Goal: Task Accomplishment & Management: Manage account settings

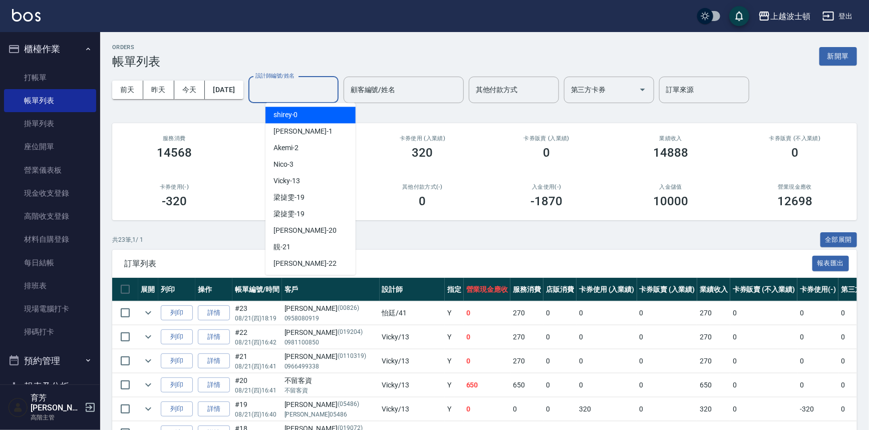
click at [318, 98] on input "設計師編號/姓名" at bounding box center [293, 90] width 81 height 18
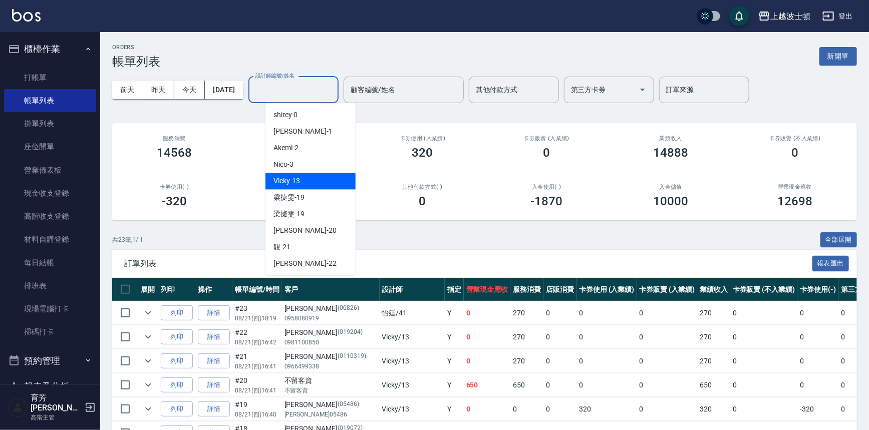
click at [318, 183] on div "Vicky -13" at bounding box center [310, 181] width 90 height 17
type input "Vicky-13"
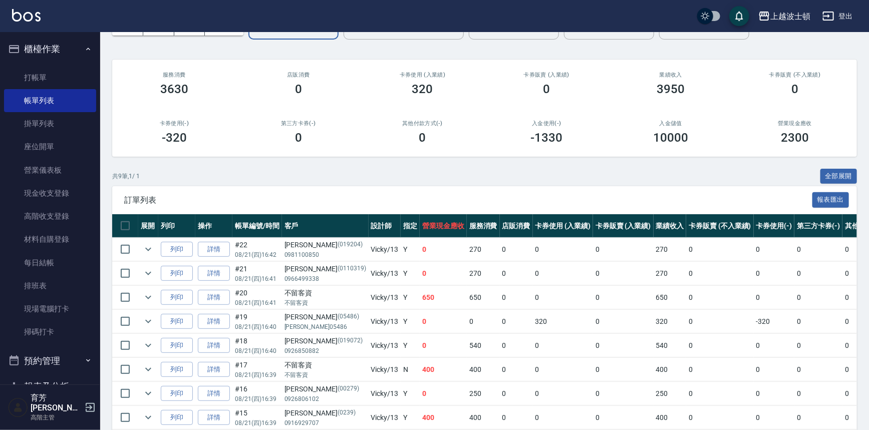
scroll to position [132, 0]
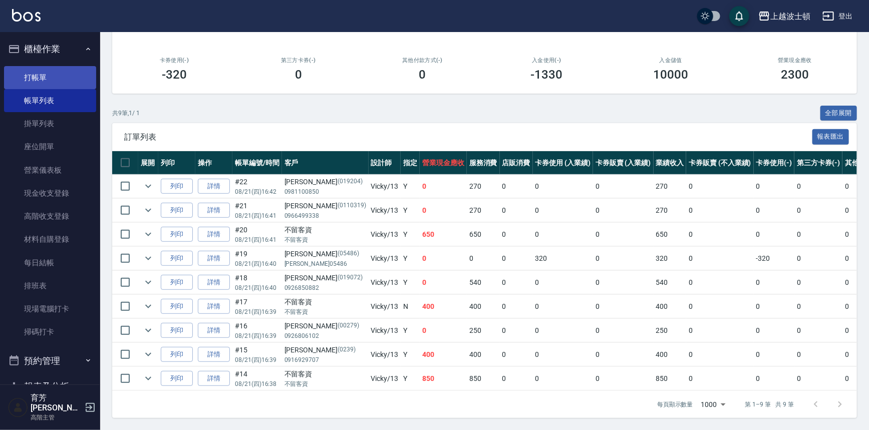
drag, startPoint x: 36, startPoint y: 79, endPoint x: 32, endPoint y: 69, distance: 11.3
click at [35, 79] on link "打帳單" at bounding box center [50, 77] width 92 height 23
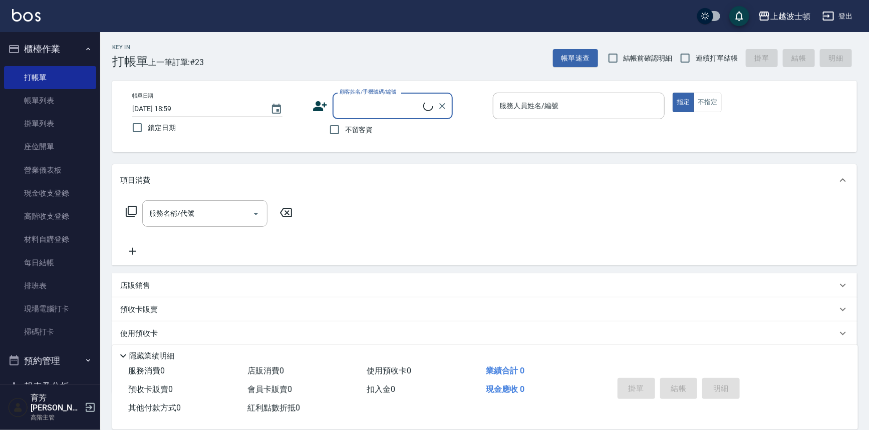
click at [349, 137] on label "不留客資" at bounding box center [348, 129] width 49 height 21
click at [345, 137] on input "不留客資" at bounding box center [334, 129] width 21 height 21
checkbox input "true"
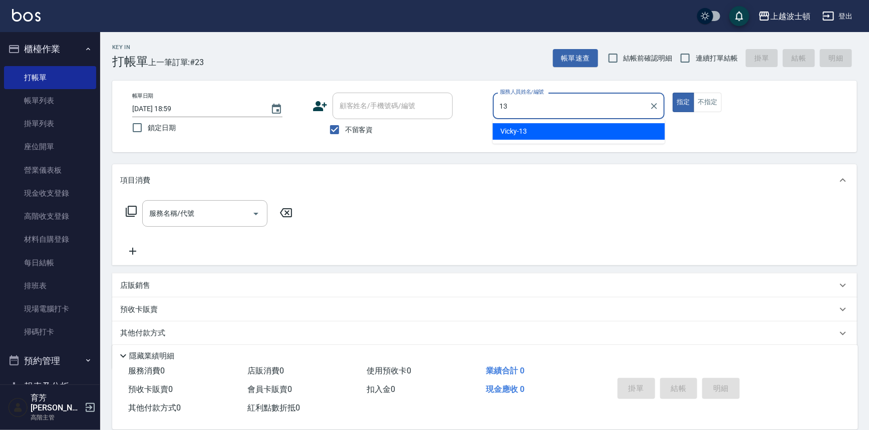
type input "Vicky-13"
type button "true"
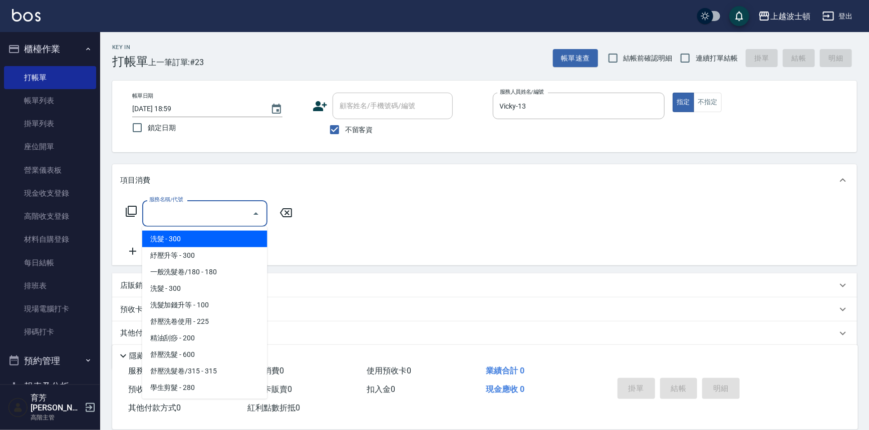
click at [245, 210] on input "服務名稱/代號" at bounding box center [197, 214] width 101 height 18
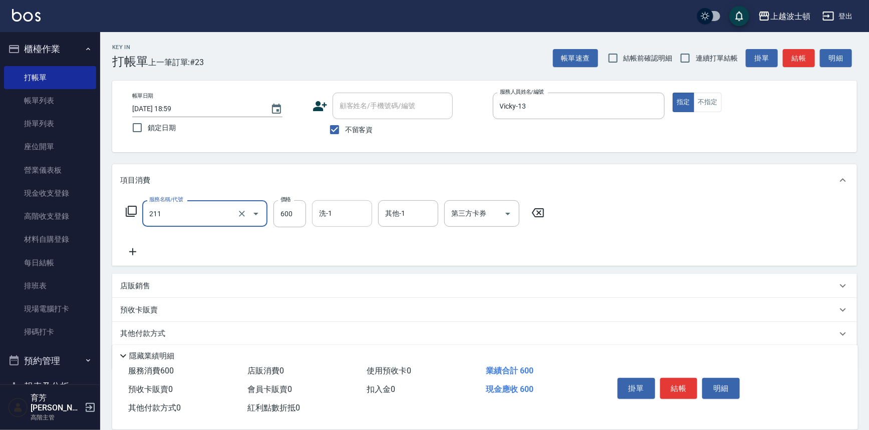
type input "舒壓洗髮(211)"
click at [338, 211] on input "洗-1" at bounding box center [342, 214] width 51 height 18
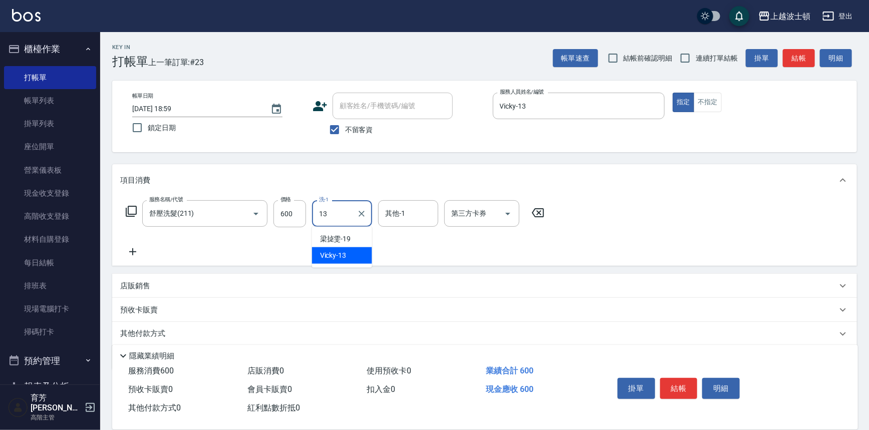
type input "Vicky-13"
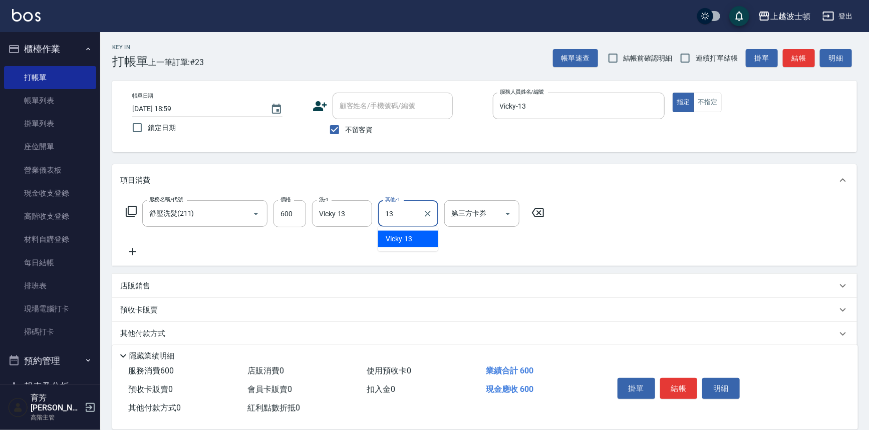
type input "Vicky-13"
click at [674, 387] on button "結帳" at bounding box center [679, 388] width 38 height 21
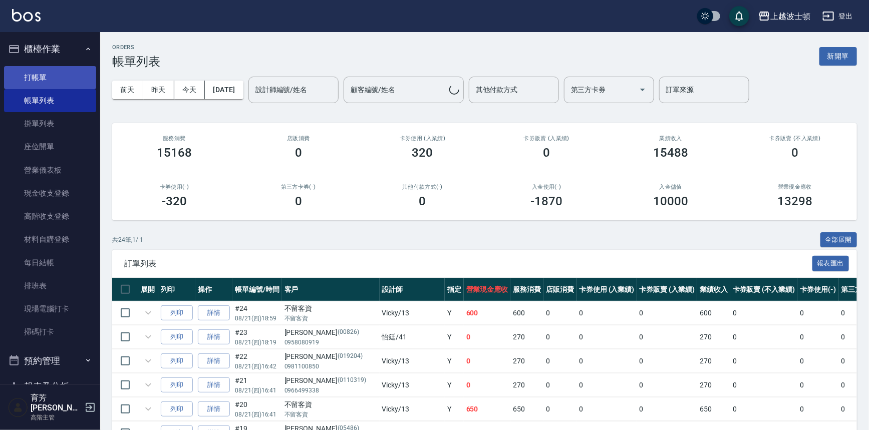
click at [37, 72] on link "打帳單" at bounding box center [50, 77] width 92 height 23
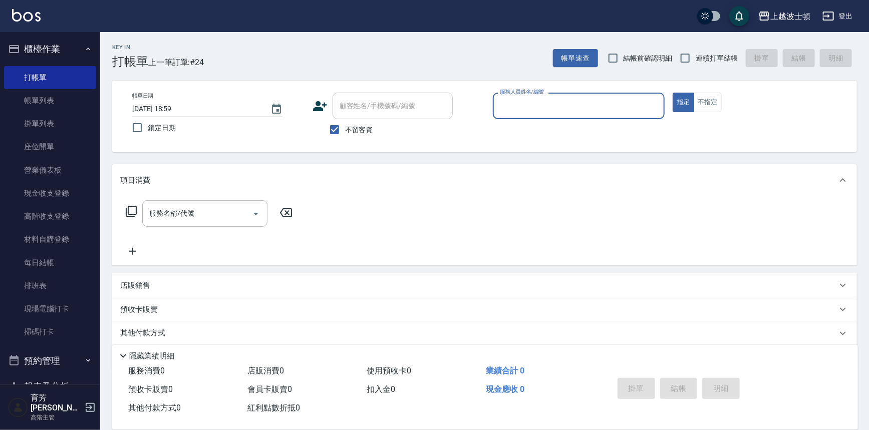
click at [356, 129] on span "不留客資" at bounding box center [359, 130] width 28 height 11
click at [345, 129] on input "不留客資" at bounding box center [334, 129] width 21 height 21
checkbox input "false"
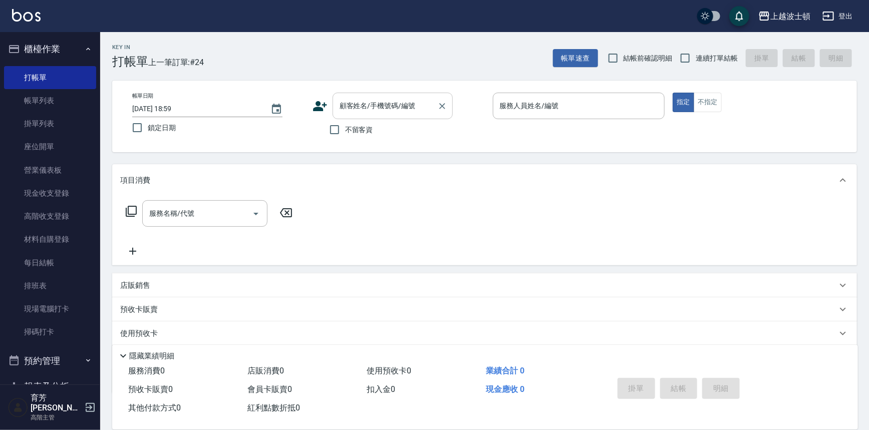
click at [356, 101] on input "顧客姓名/手機號碼/編號" at bounding box center [385, 106] width 96 height 18
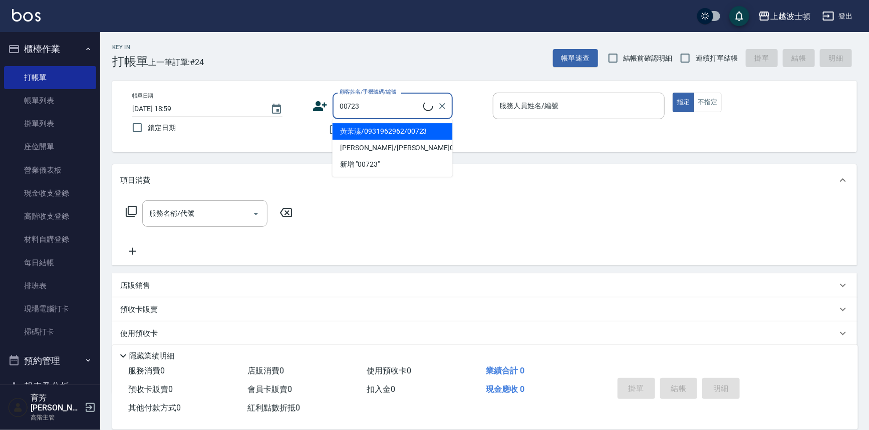
click at [358, 130] on li "黃茉溱/0931962962/00723" at bounding box center [393, 131] width 120 height 17
type input "黃茉溱/0931962962/00723"
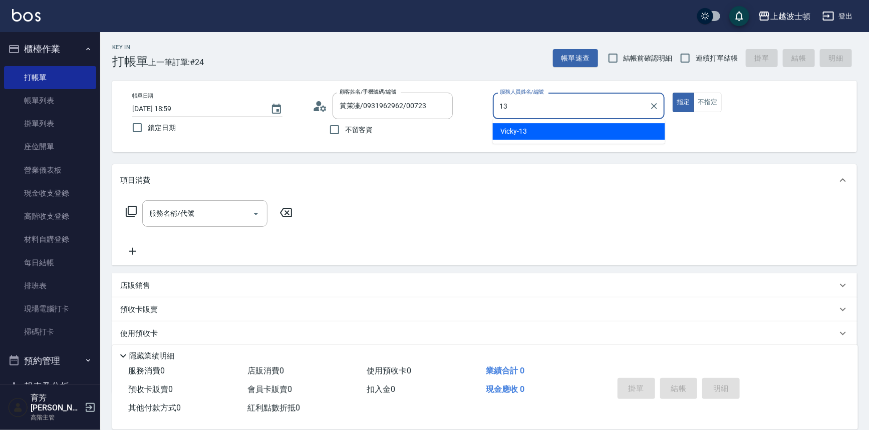
type input "Vicky-13"
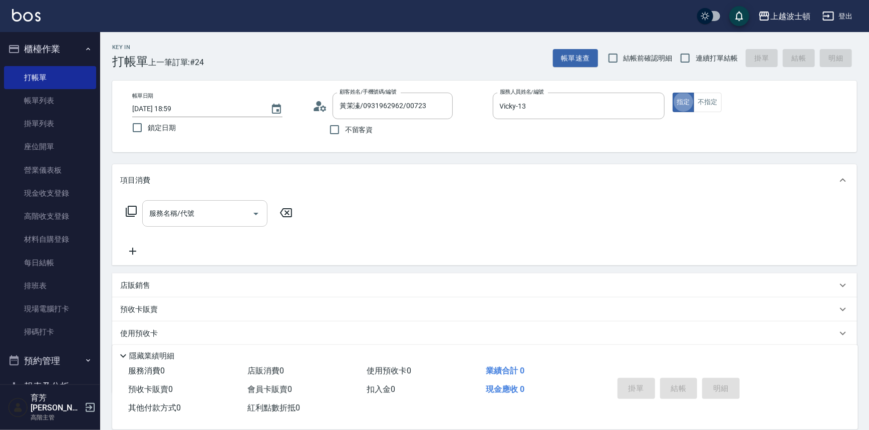
type button "true"
click at [214, 221] on input "服務名稱/代號" at bounding box center [197, 214] width 101 height 18
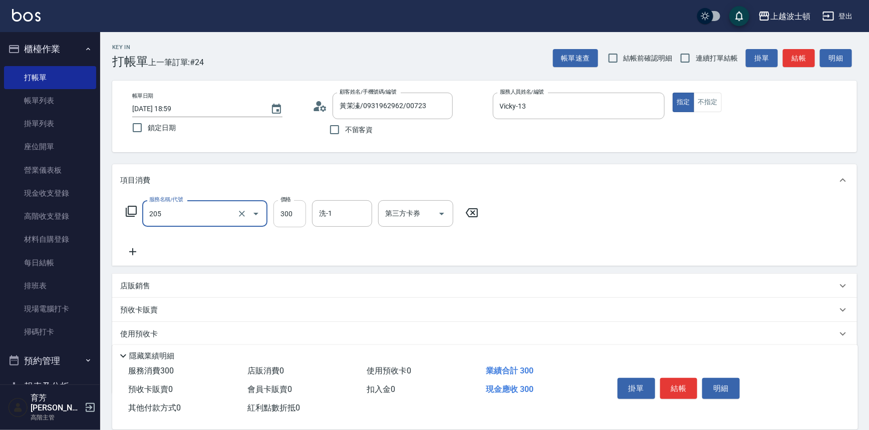
type input "洗髮(205)"
click at [297, 218] on input "300" at bounding box center [289, 213] width 33 height 27
type input "270"
click at [349, 216] on input "洗-1" at bounding box center [342, 214] width 51 height 18
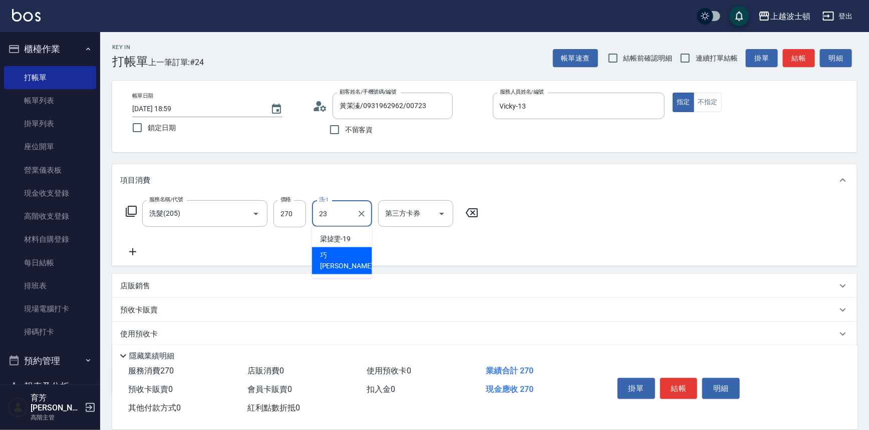
type input "[PERSON_NAME]-23"
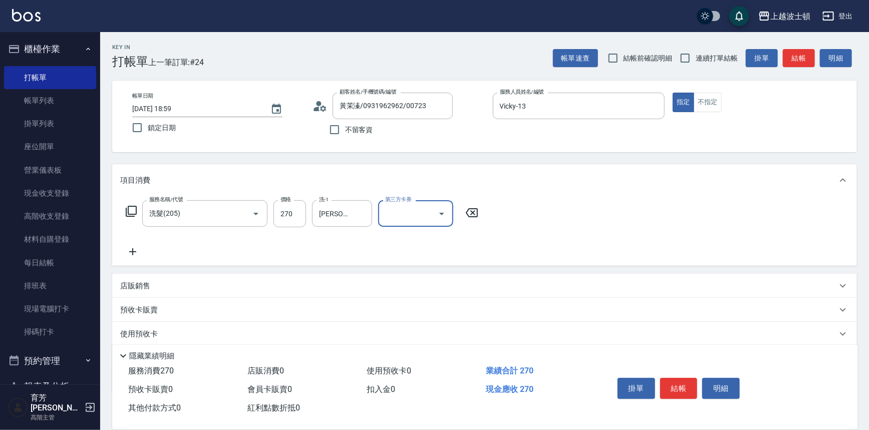
scroll to position [58, 0]
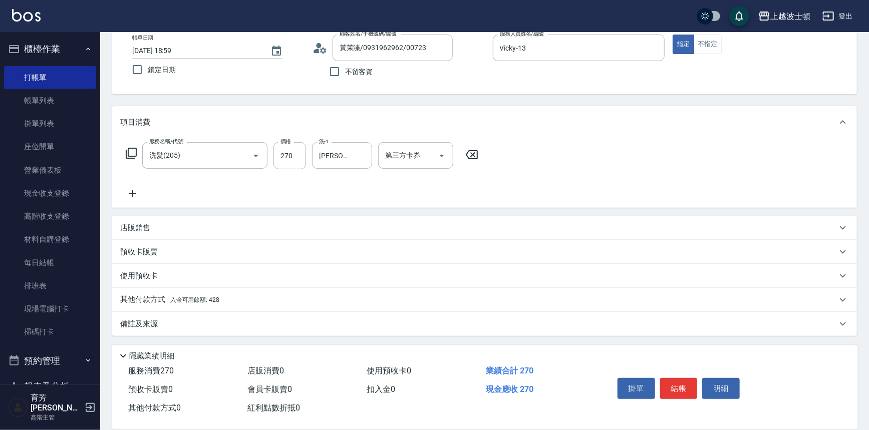
click at [156, 301] on p "其他付款方式 入金可用餘額: 428" at bounding box center [169, 300] width 99 height 11
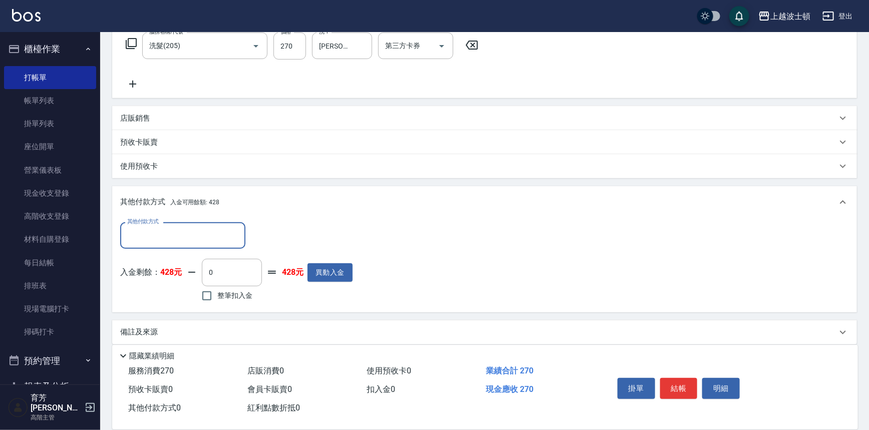
scroll to position [175, 0]
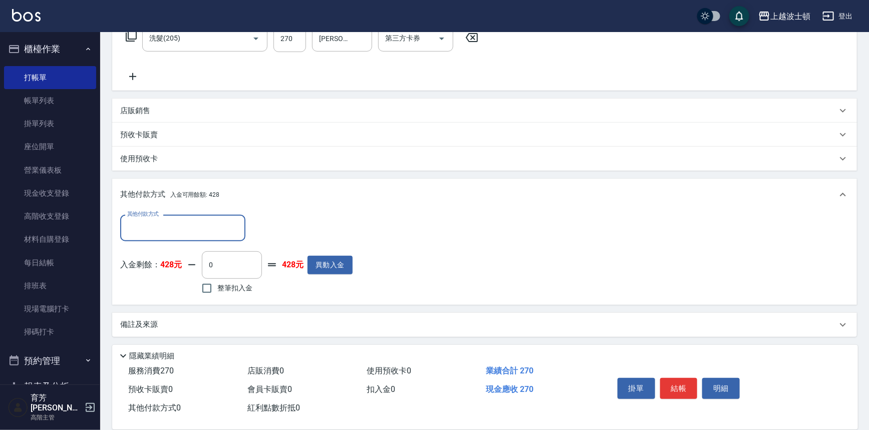
click at [240, 286] on span "整筆扣入金" at bounding box center [234, 288] width 35 height 11
click at [217, 286] on input "整筆扣入金" at bounding box center [206, 288] width 21 height 21
checkbox input "true"
type input "270"
click at [669, 376] on div "掛單 結帳 明細" at bounding box center [679, 390] width 131 height 32
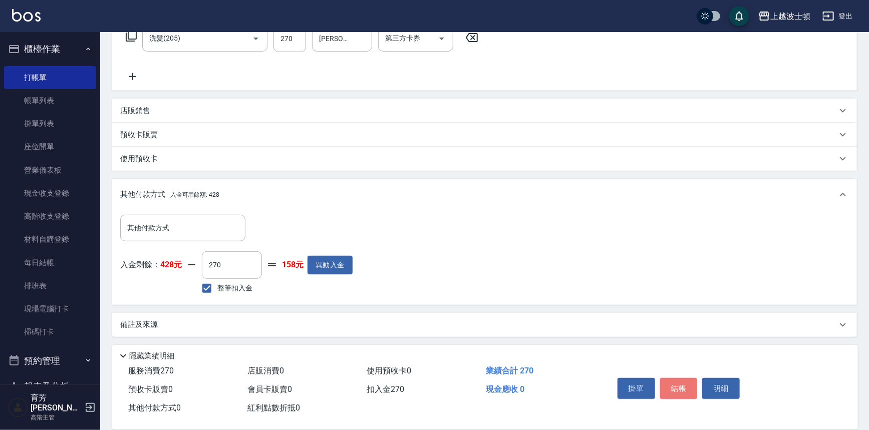
click at [670, 381] on button "結帳" at bounding box center [679, 388] width 38 height 21
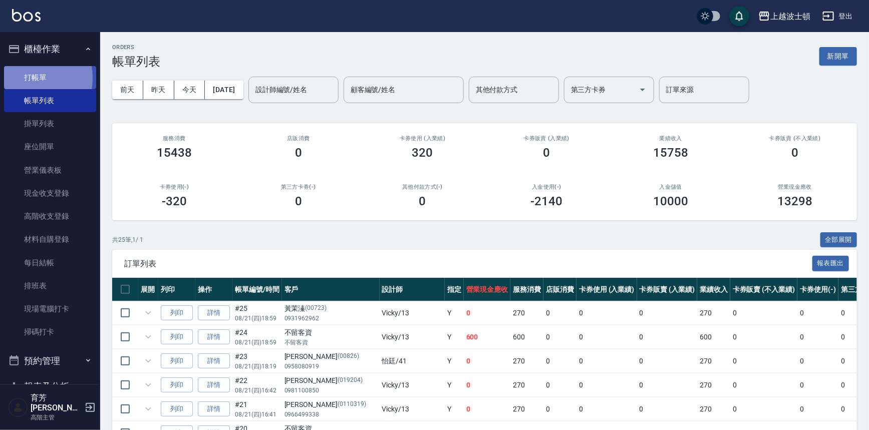
click at [23, 78] on link "打帳單" at bounding box center [50, 77] width 92 height 23
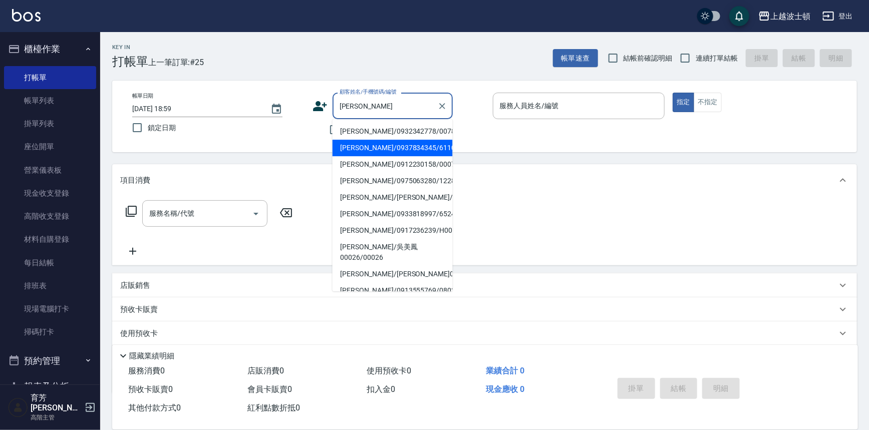
click at [366, 149] on li "[PERSON_NAME]/0937834345/611003" at bounding box center [393, 148] width 120 height 17
type input "[PERSON_NAME]/0937834345/611003"
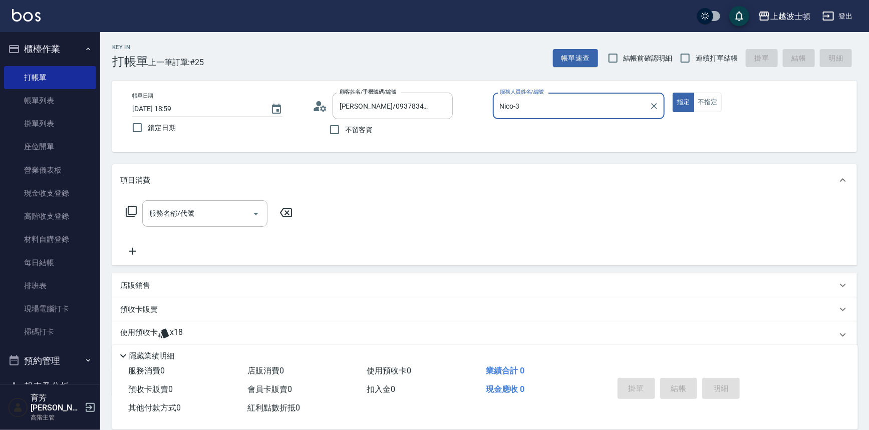
click at [556, 108] on input "Nico-3" at bounding box center [571, 106] width 148 height 18
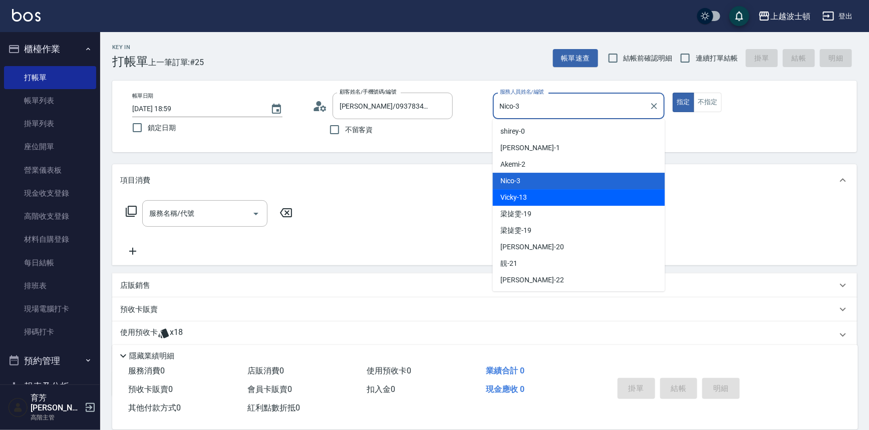
click at [530, 195] on div "Vicky -13" at bounding box center [579, 197] width 172 height 17
type input "Vicky-13"
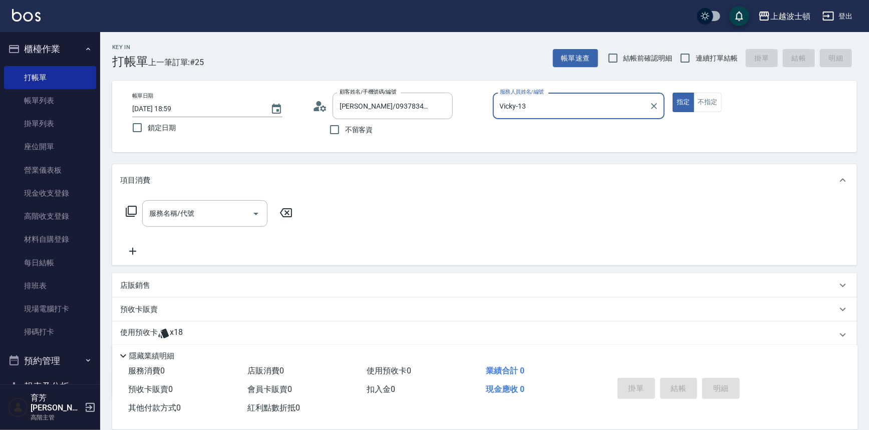
scroll to position [60, 0]
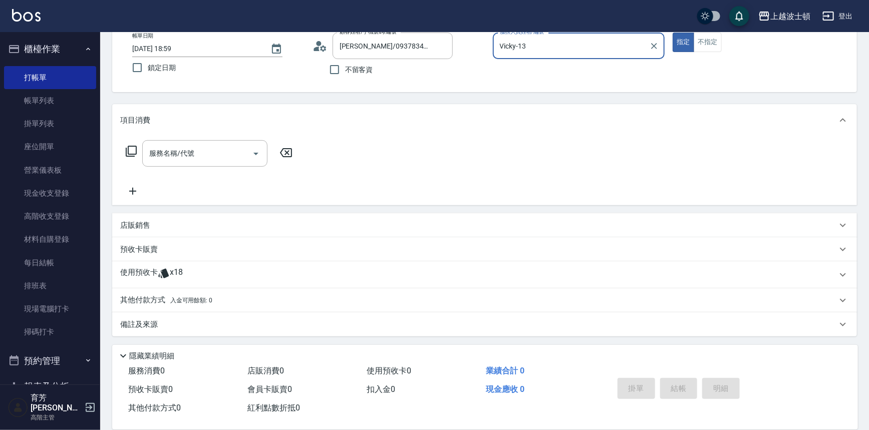
click at [152, 269] on p "使用預收卡" at bounding box center [139, 274] width 38 height 15
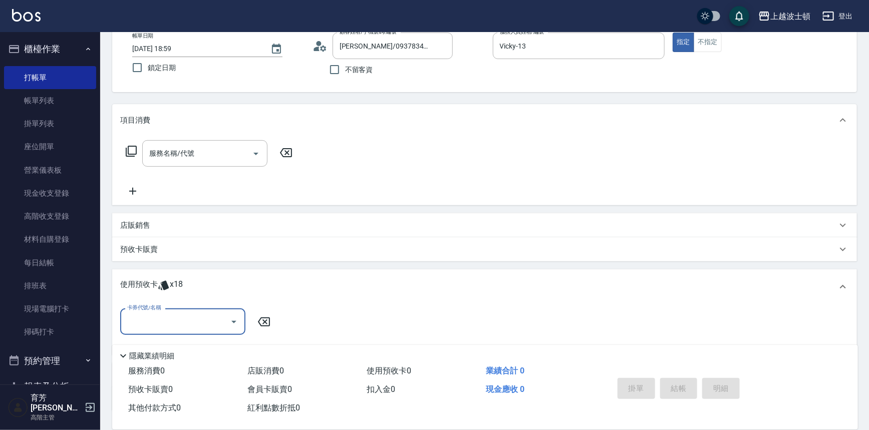
scroll to position [135, 0]
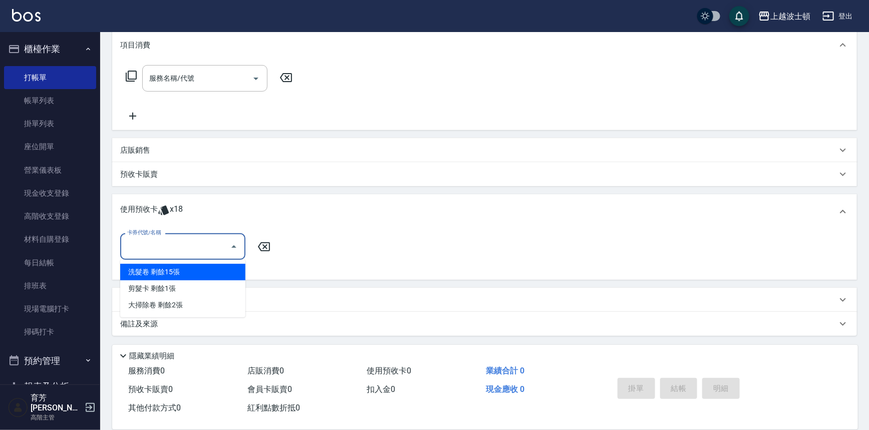
click at [156, 251] on input "卡券代號/名稱" at bounding box center [175, 247] width 101 height 18
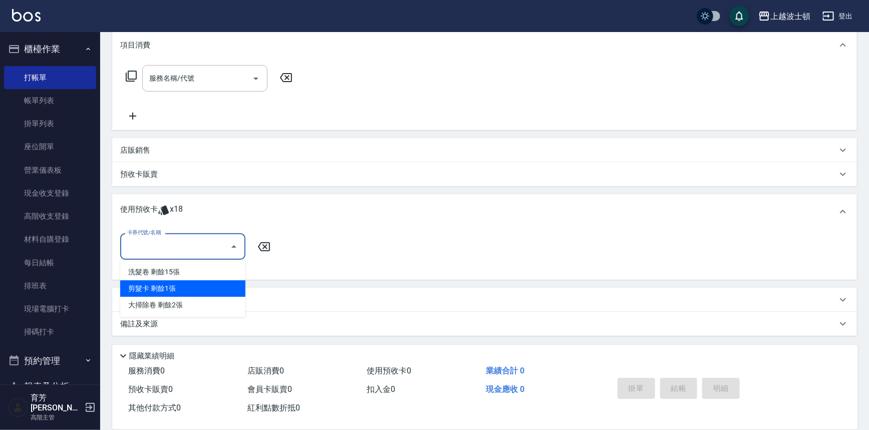
click at [168, 293] on div "剪髮卡 剩餘1張" at bounding box center [182, 288] width 125 height 17
type input "剪髮卡"
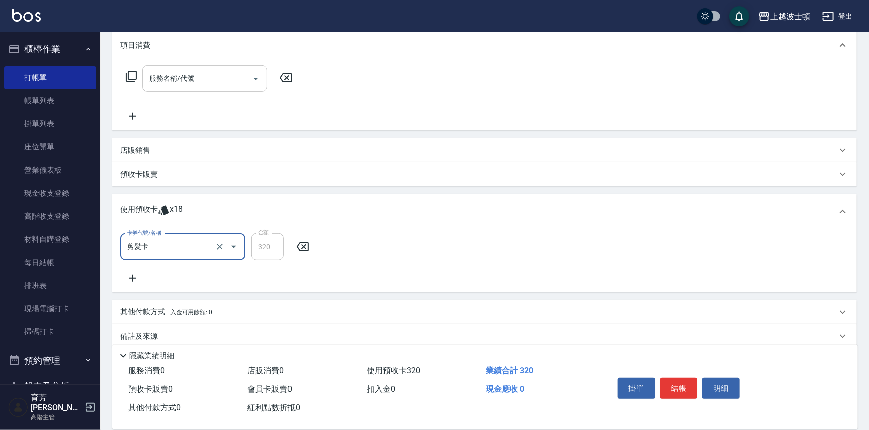
click at [177, 82] on input "服務名稱/代號" at bounding box center [197, 79] width 101 height 18
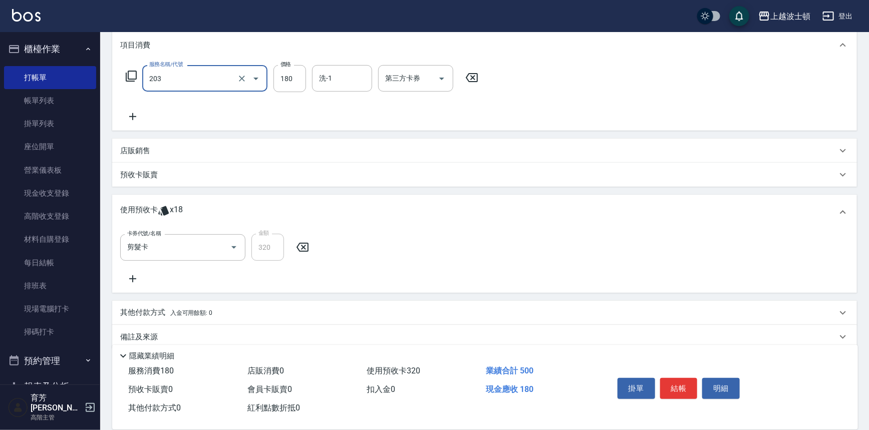
type input "一般洗髮卷/180(203)"
click at [133, 120] on icon at bounding box center [132, 116] width 7 height 7
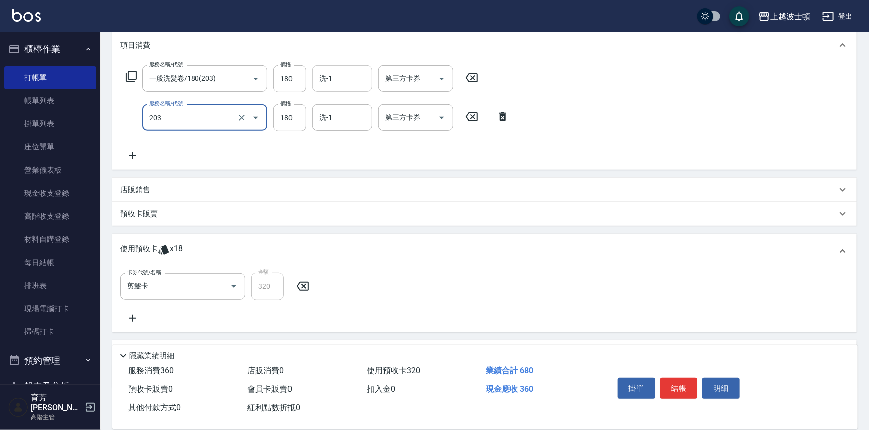
type input "一般洗髮卷/180(203)"
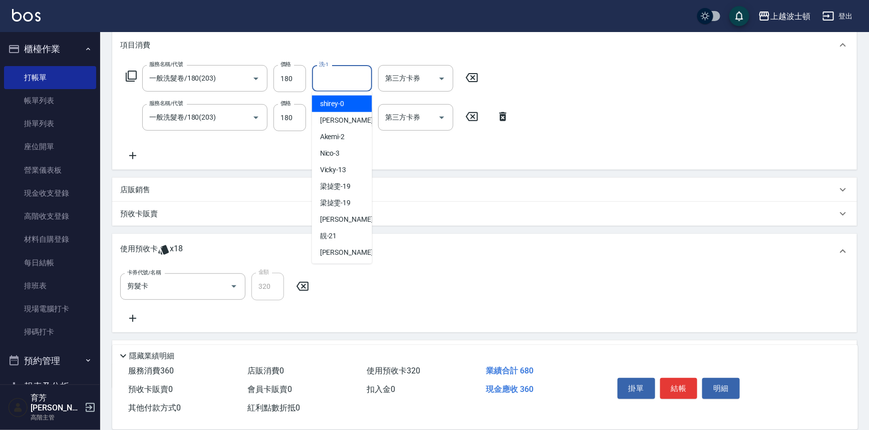
click at [339, 78] on input "洗-1" at bounding box center [342, 79] width 51 height 18
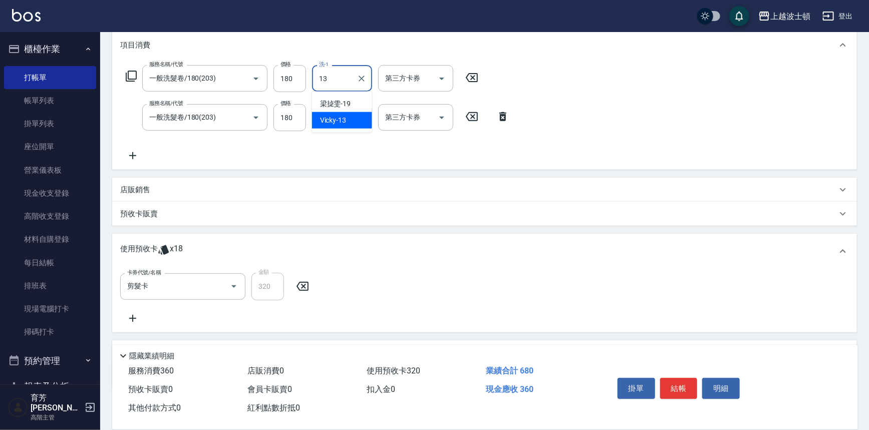
type input "Vicky-13"
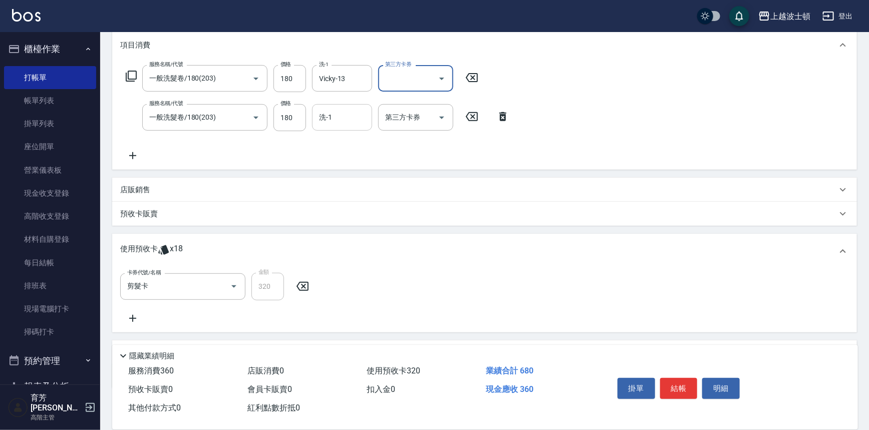
click at [340, 108] on div "洗-1" at bounding box center [342, 117] width 60 height 27
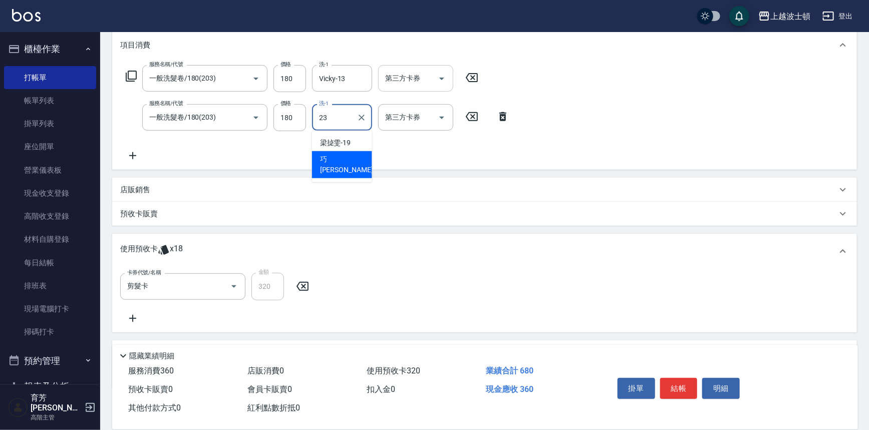
type input "[PERSON_NAME]-23"
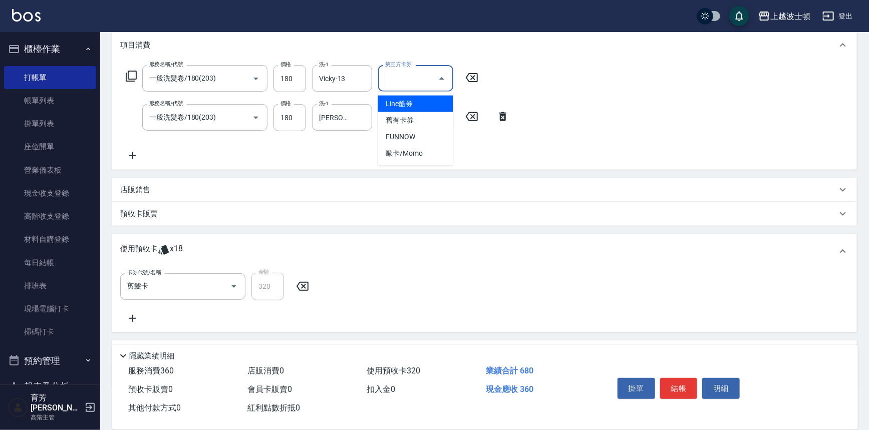
click at [414, 76] on input "第三方卡券" at bounding box center [408, 79] width 51 height 18
click at [403, 124] on span "舊有卡券" at bounding box center [415, 120] width 75 height 17
type input "舊有卡券"
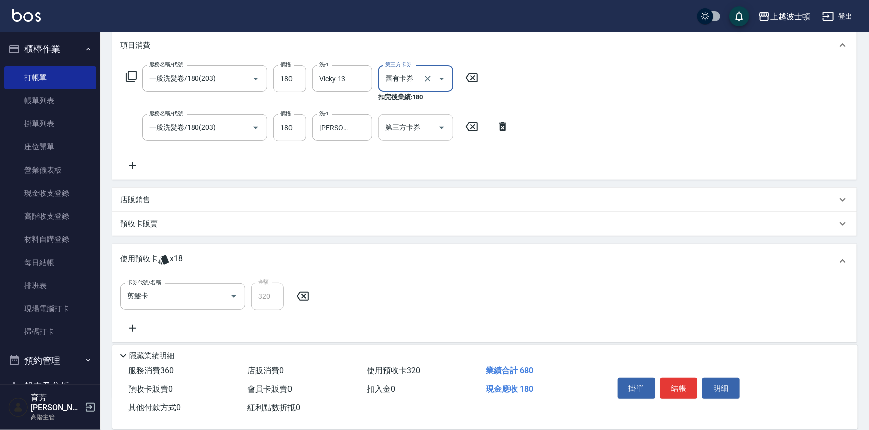
click at [403, 124] on input "第三方卡券" at bounding box center [408, 128] width 51 height 18
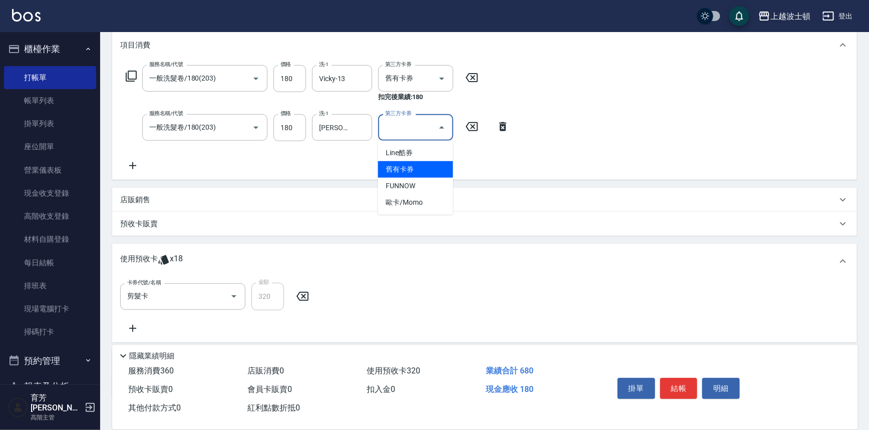
click at [392, 167] on span "舊有卡券" at bounding box center [415, 169] width 75 height 17
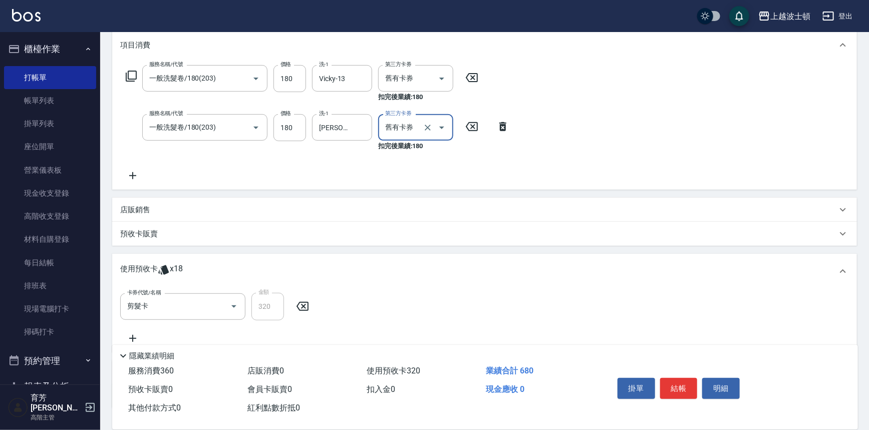
type input "舊有卡券"
click at [683, 391] on button "結帳" at bounding box center [679, 388] width 38 height 21
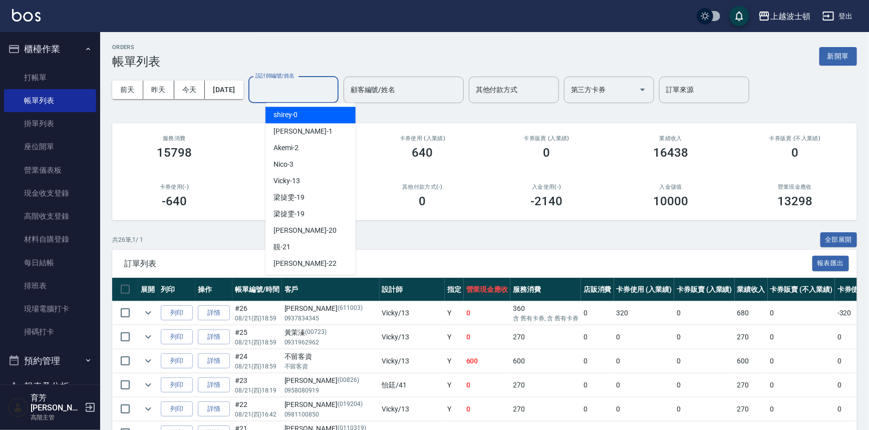
click at [319, 91] on input "設計師編號/姓名" at bounding box center [293, 90] width 81 height 18
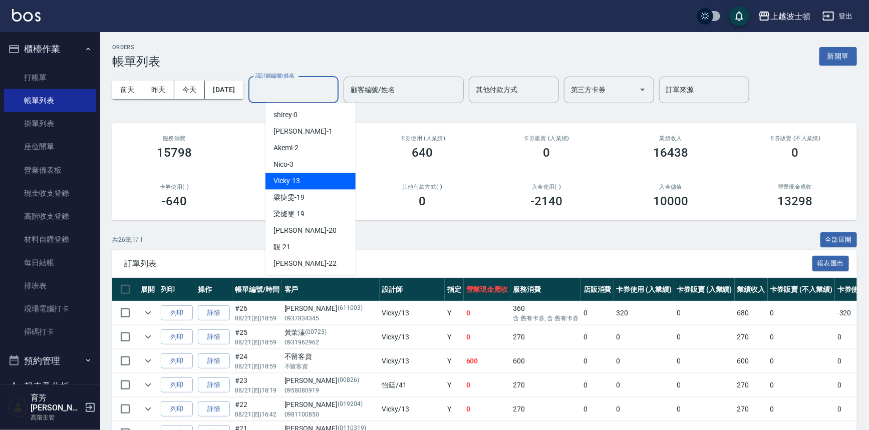
click at [300, 177] on div "Vicky -13" at bounding box center [310, 181] width 90 height 17
type input "Vicky-13"
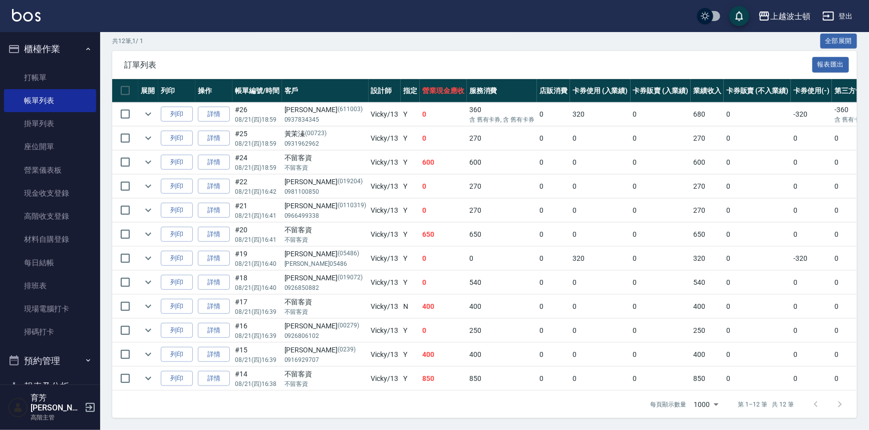
scroll to position [190, 0]
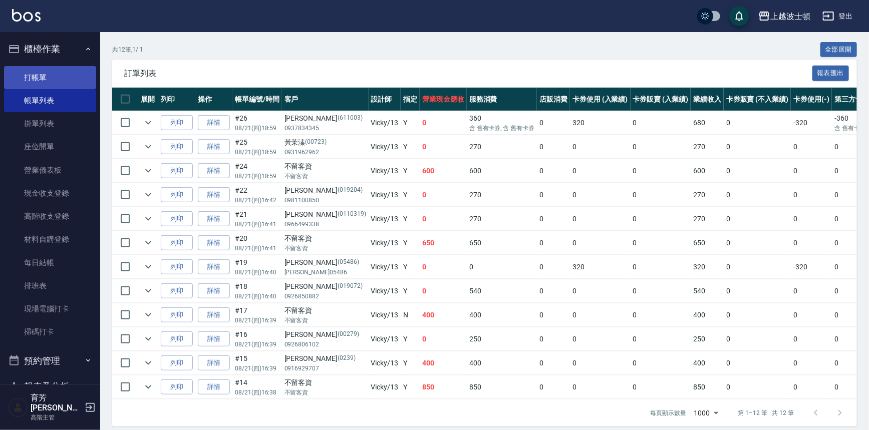
click at [38, 79] on link "打帳單" at bounding box center [50, 77] width 92 height 23
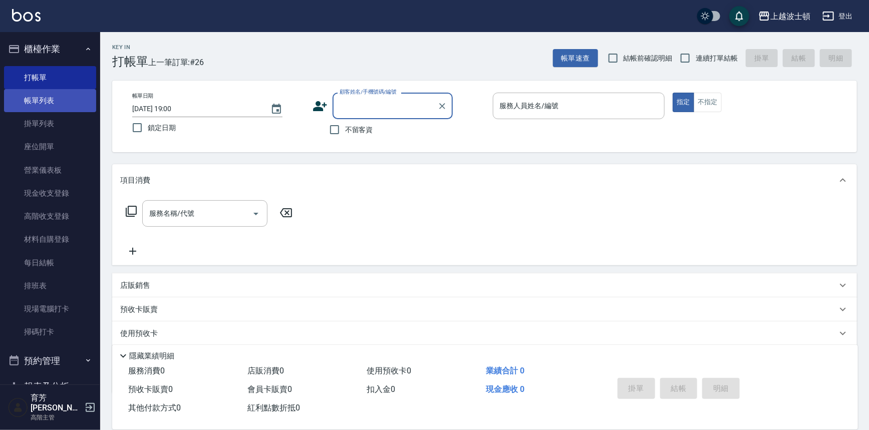
click at [27, 99] on link "帳單列表" at bounding box center [50, 100] width 92 height 23
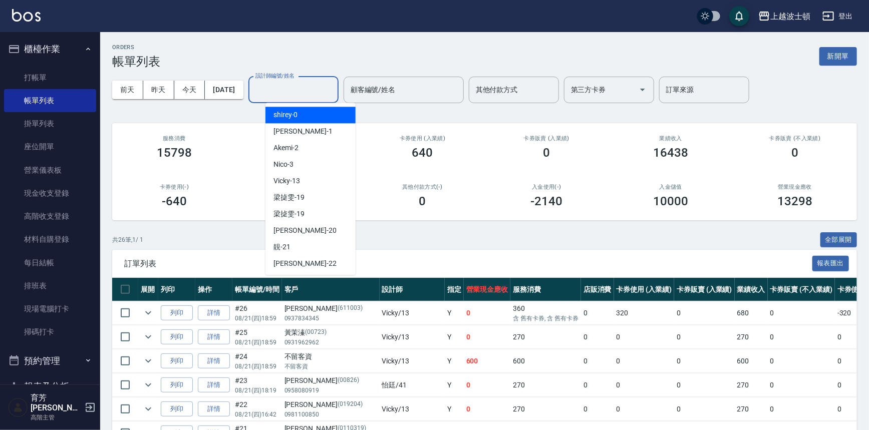
click at [317, 95] on input "設計師編號/姓名" at bounding box center [293, 90] width 81 height 18
click at [315, 115] on div "shirey -0" at bounding box center [310, 115] width 90 height 17
type input "shirey-0"
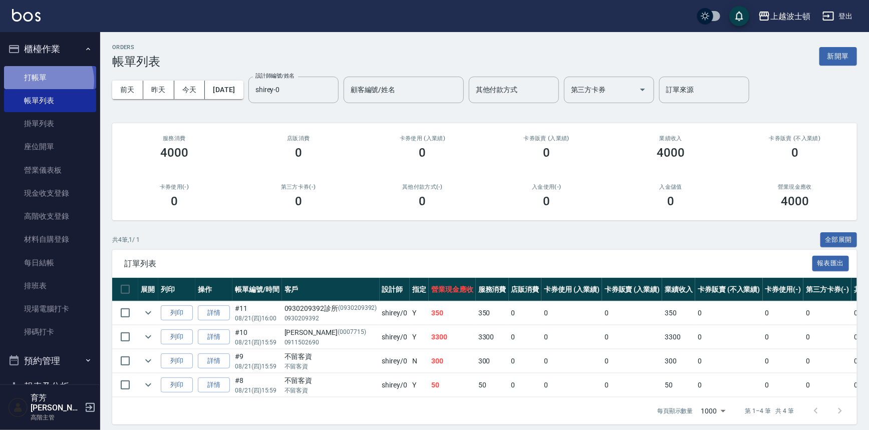
click at [44, 81] on link "打帳單" at bounding box center [50, 77] width 92 height 23
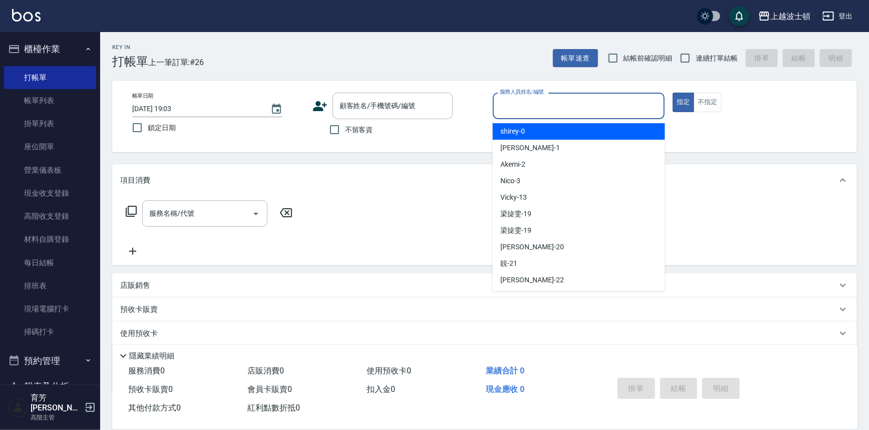
click at [607, 102] on input "服務人員姓名/編號" at bounding box center [578, 106] width 163 height 18
click at [582, 131] on div "shirey -0" at bounding box center [579, 131] width 172 height 17
type input "shirey-0"
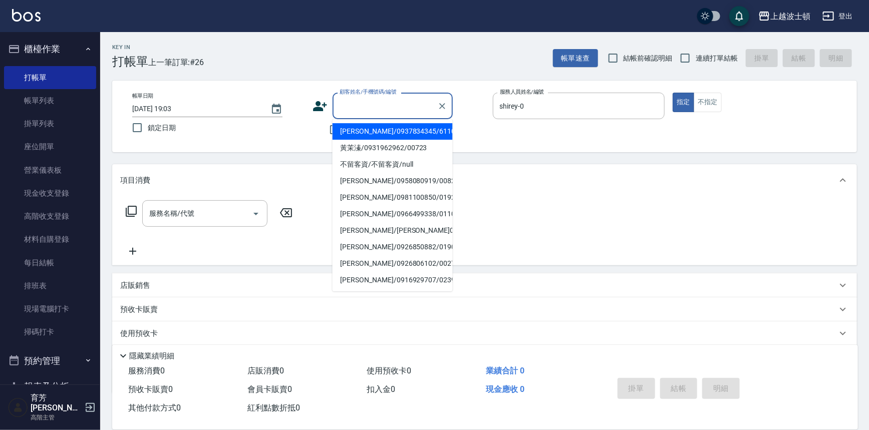
click at [347, 107] on input "顧客姓名/手機號碼/編號" at bounding box center [385, 106] width 96 height 18
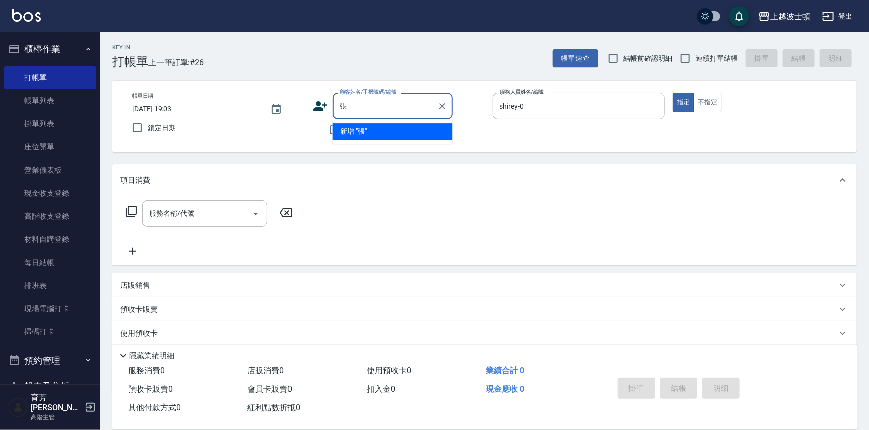
type input "張"
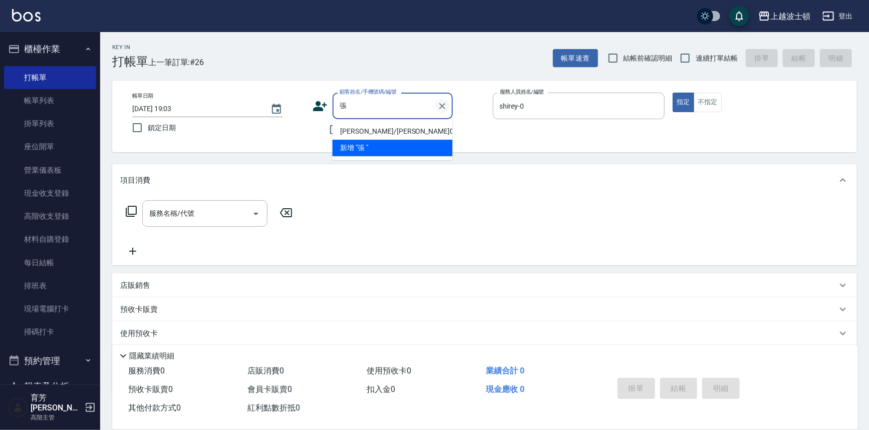
click at [442, 106] on icon "Clear" at bounding box center [442, 106] width 6 height 6
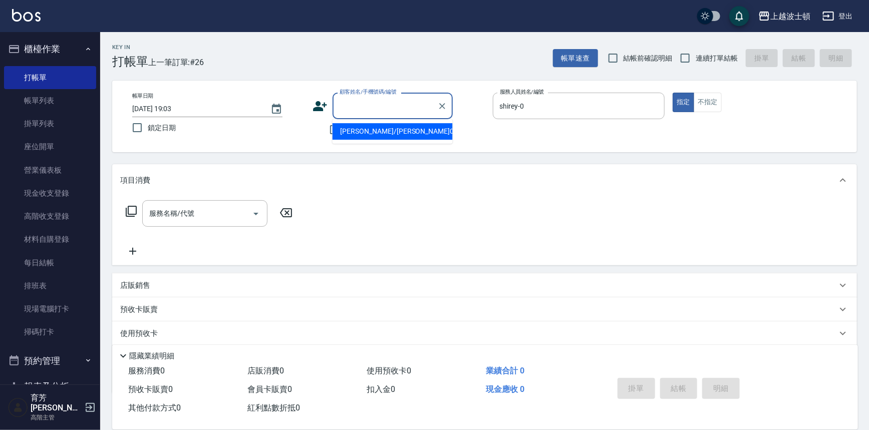
click at [392, 102] on input "顧客姓名/手機號碼/編號" at bounding box center [385, 106] width 96 height 18
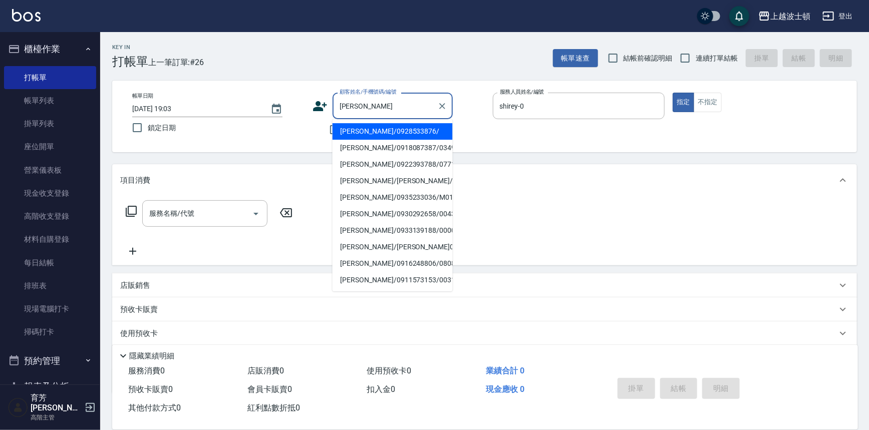
click at [411, 125] on li "[PERSON_NAME]/0928533876/" at bounding box center [393, 131] width 120 height 17
type input "[PERSON_NAME]/0928533876/"
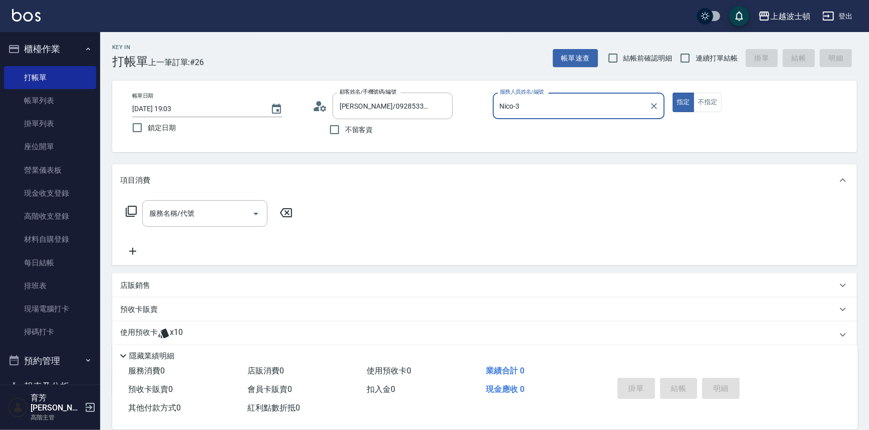
click at [558, 110] on input "Nico-3" at bounding box center [571, 106] width 148 height 18
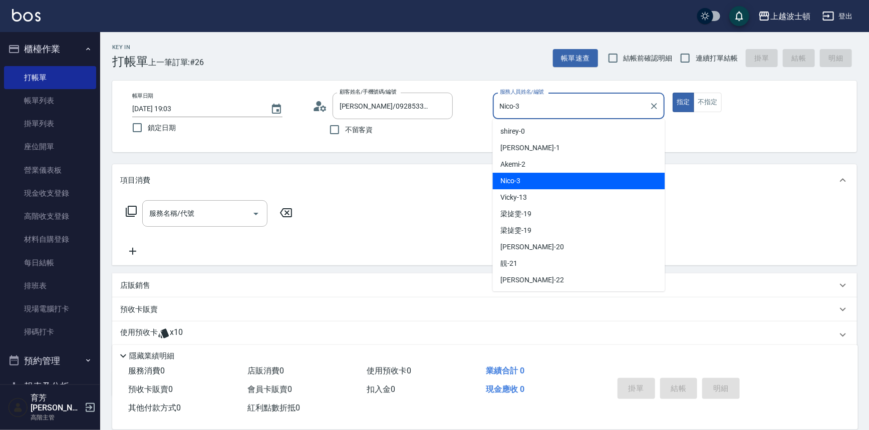
click at [558, 110] on input "Nico-3" at bounding box center [571, 106] width 148 height 18
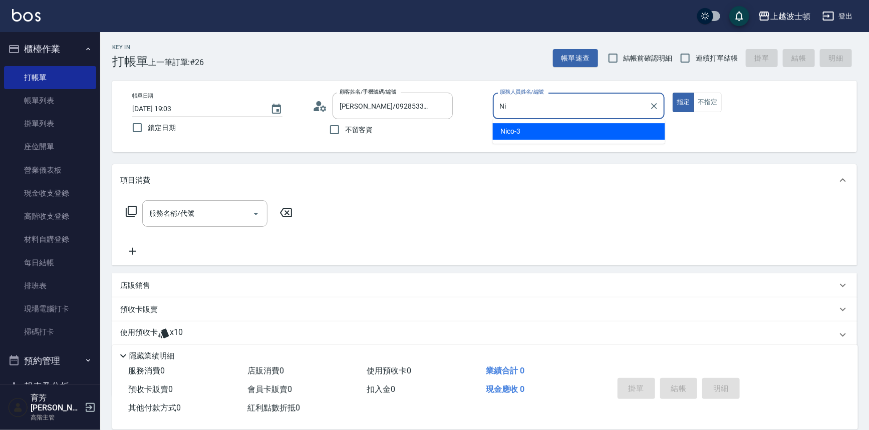
type input "N"
click at [615, 135] on div "shirey -0" at bounding box center [579, 131] width 172 height 17
type input "shirey-0"
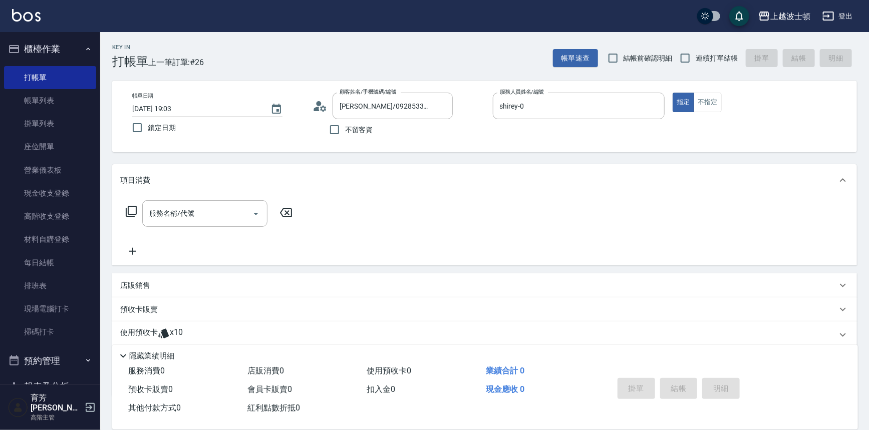
click at [135, 209] on icon at bounding box center [131, 211] width 12 height 12
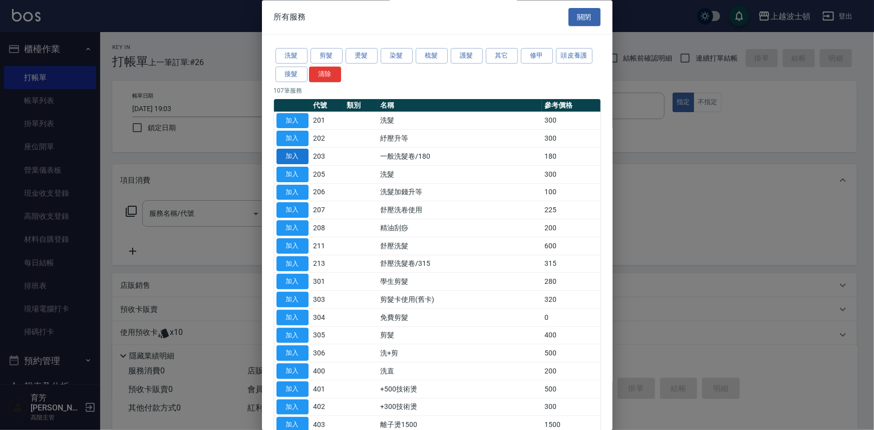
click at [296, 156] on button "加入" at bounding box center [292, 157] width 32 height 16
type input "一般洗髮卷/180(203)"
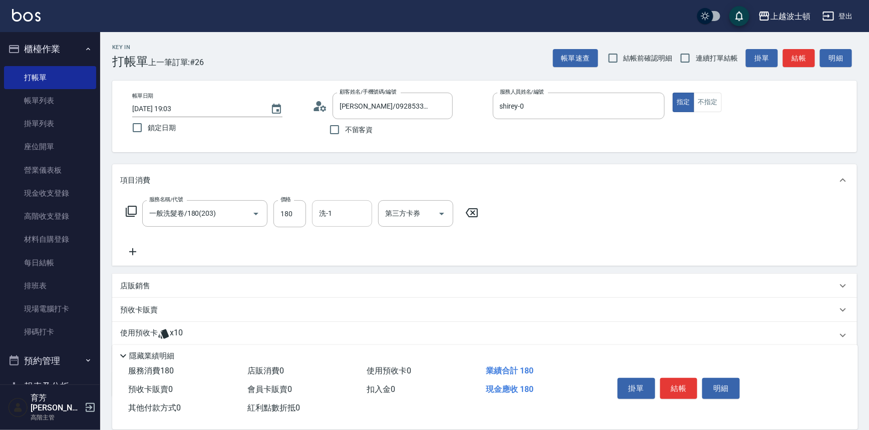
click at [358, 212] on input "洗-1" at bounding box center [342, 214] width 51 height 18
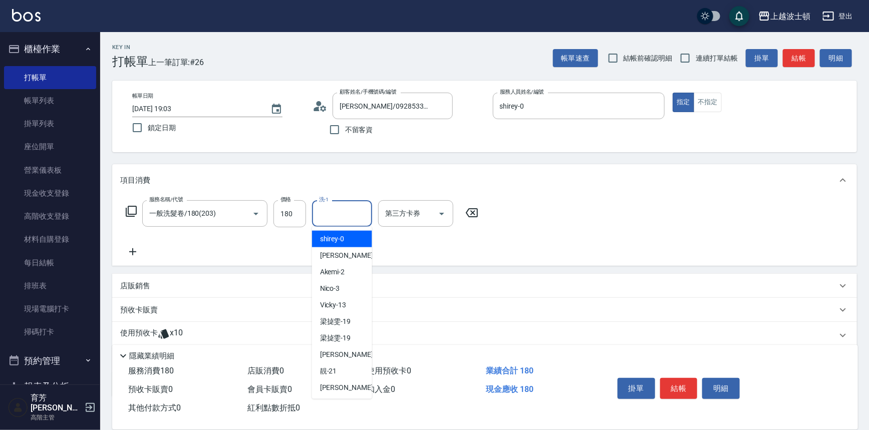
click at [358, 237] on div "shirey -0" at bounding box center [342, 239] width 60 height 17
type input "shirey-0"
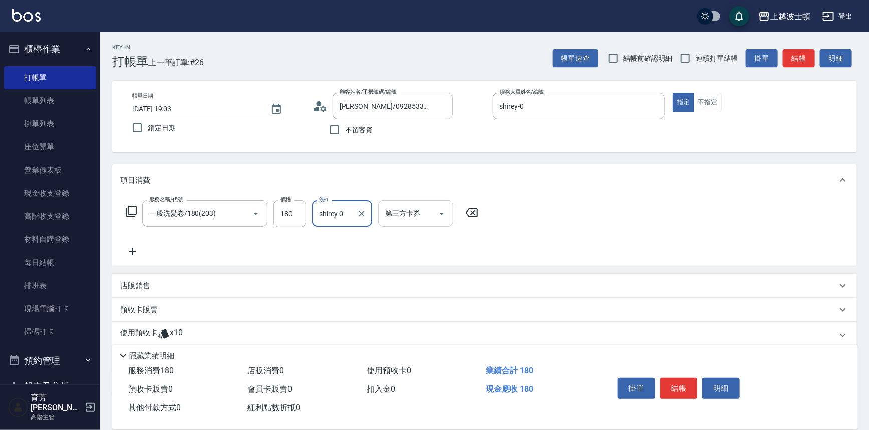
click at [439, 210] on icon "Open" at bounding box center [442, 214] width 12 height 12
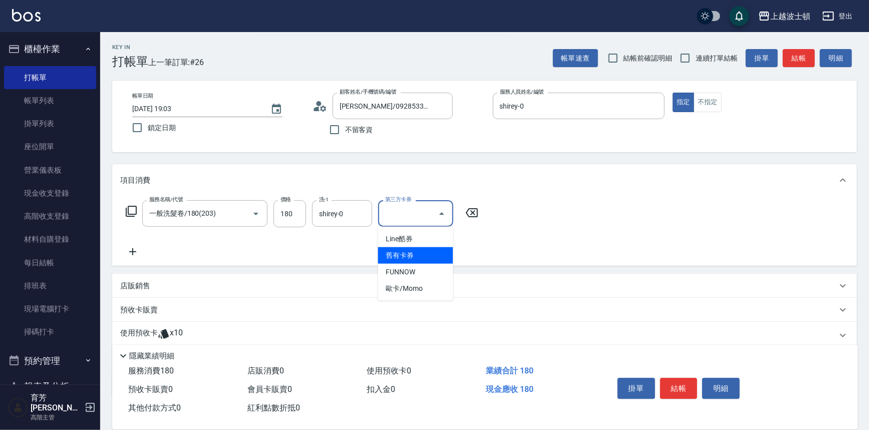
click at [435, 250] on span "舊有卡券" at bounding box center [415, 255] width 75 height 17
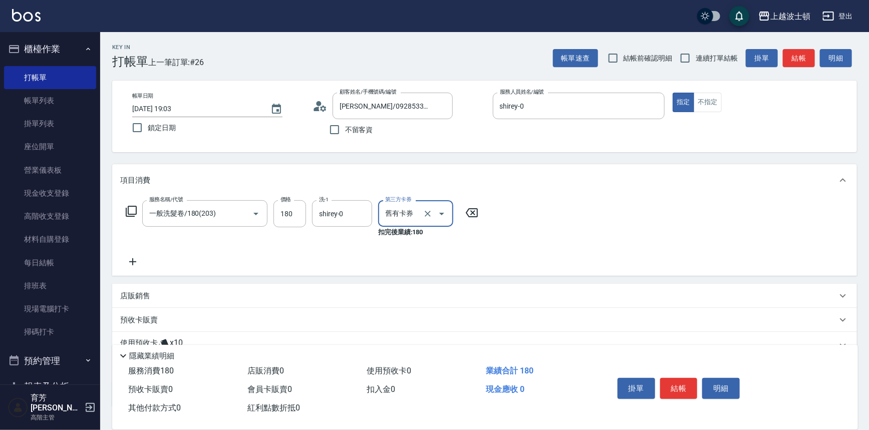
type input "舊有卡券"
click at [679, 386] on button "結帳" at bounding box center [679, 388] width 38 height 21
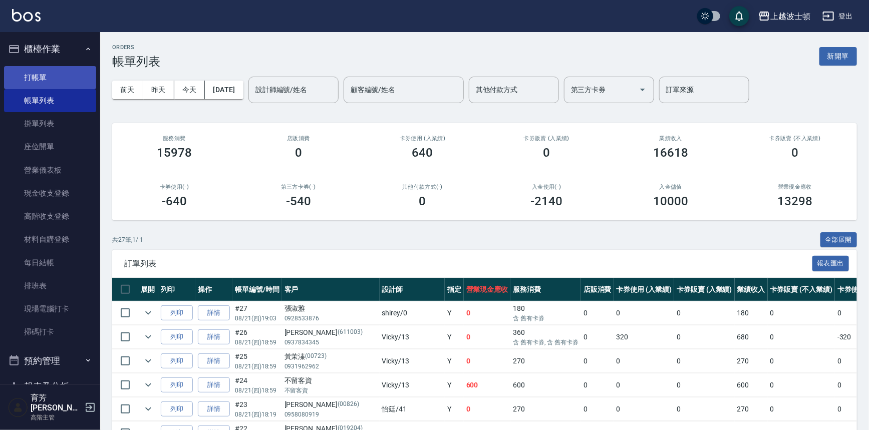
click at [35, 75] on link "打帳單" at bounding box center [50, 77] width 92 height 23
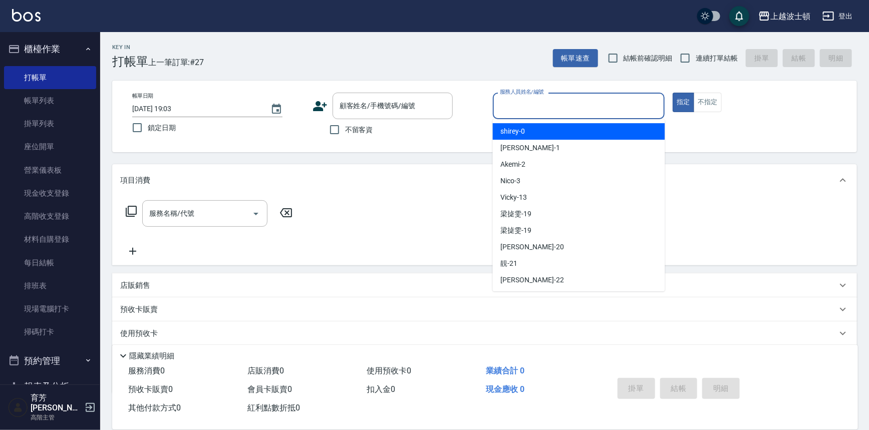
click at [516, 102] on input "服務人員姓名/編號" at bounding box center [578, 106] width 163 height 18
click at [521, 136] on span "shirey -0" at bounding box center [513, 131] width 25 height 11
type input "shirey-0"
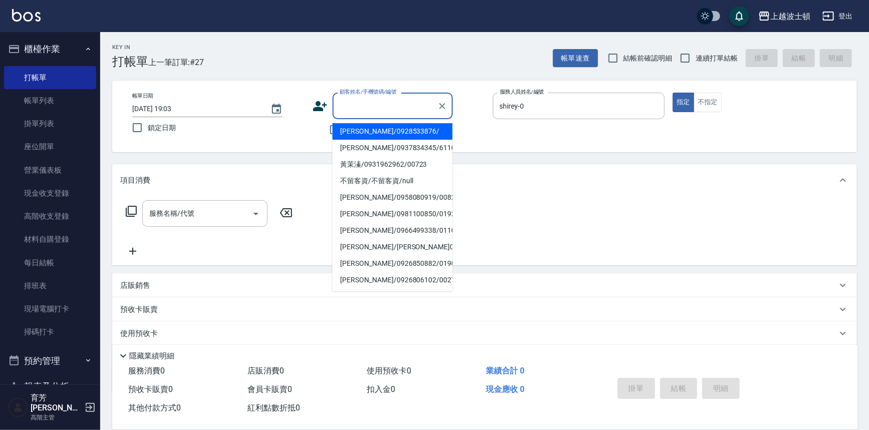
click at [373, 111] on input "顧客姓名/手機號碼/編號" at bounding box center [385, 106] width 96 height 18
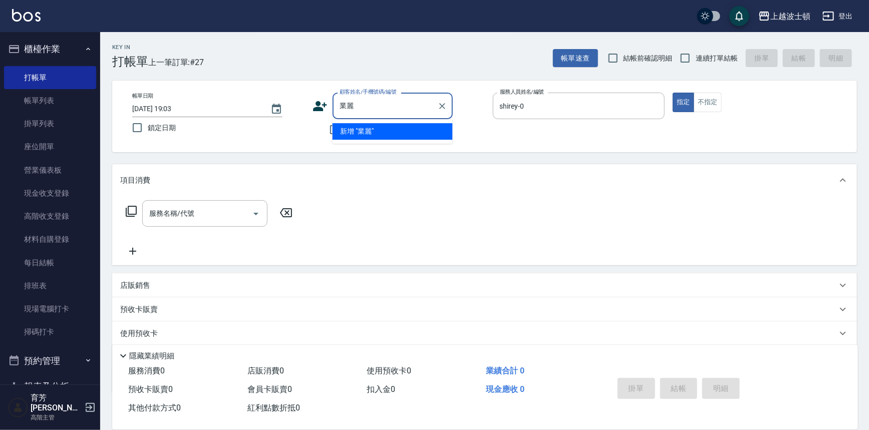
click at [345, 108] on input "業麗" at bounding box center [385, 106] width 96 height 18
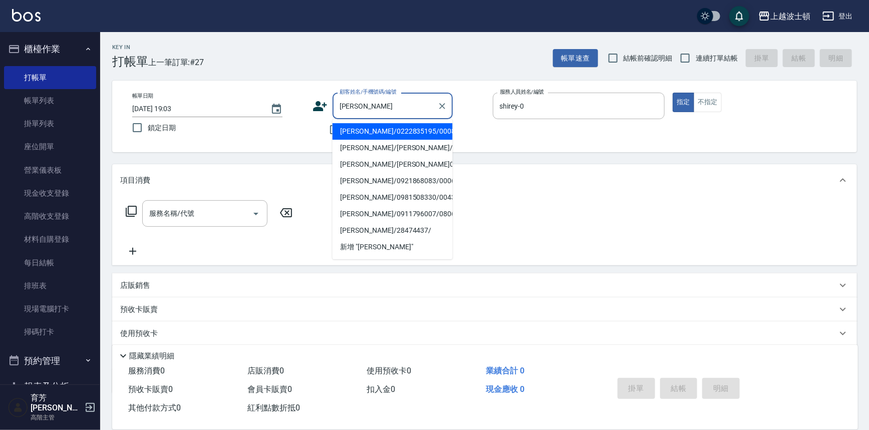
click at [380, 129] on li "[PERSON_NAME]/0222835195/000885" at bounding box center [393, 131] width 120 height 17
type input "[PERSON_NAME]/0222835195/000885"
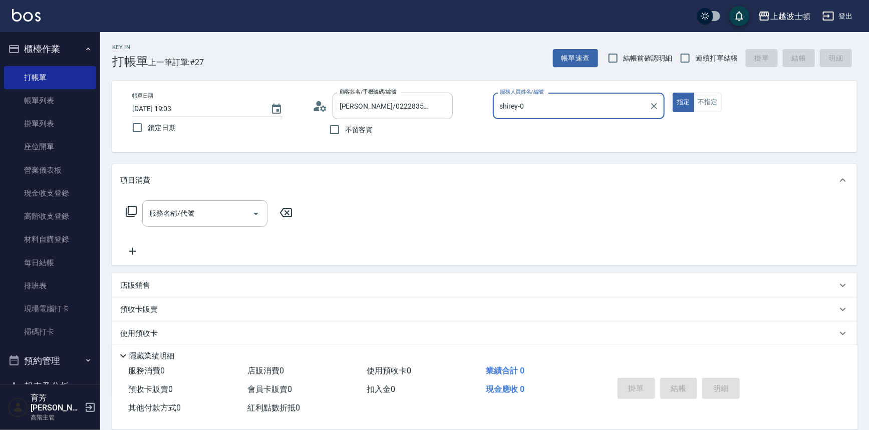
click at [130, 208] on icon at bounding box center [131, 211] width 12 height 12
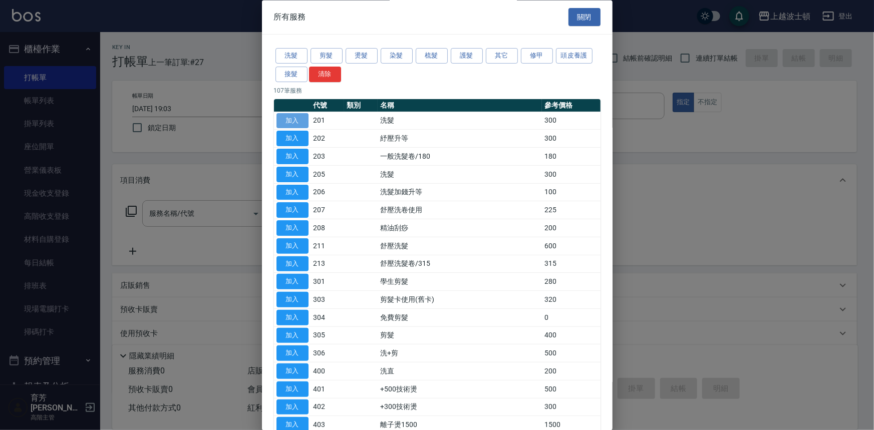
click at [295, 122] on button "加入" at bounding box center [292, 121] width 32 height 16
type input "洗髮(201)"
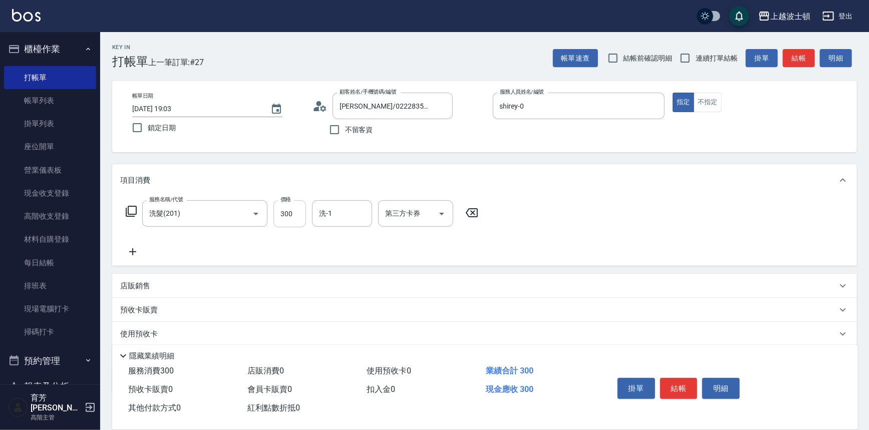
click at [302, 214] on input "300" at bounding box center [289, 213] width 33 height 27
type input "270"
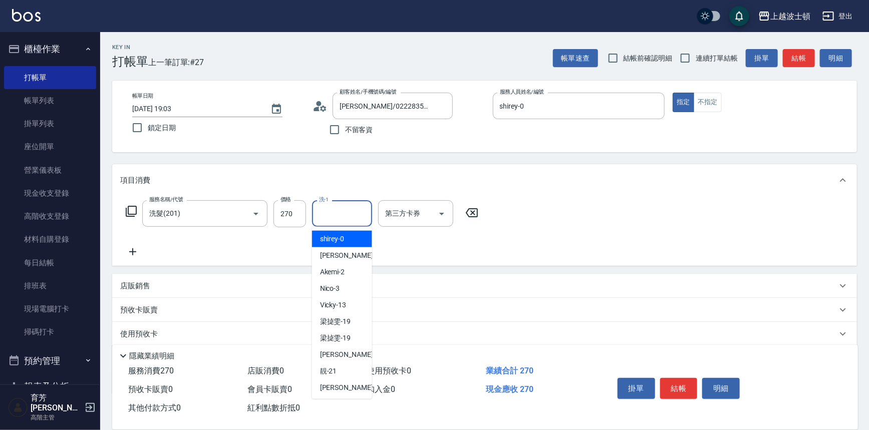
click at [340, 212] on input "洗-1" at bounding box center [342, 214] width 51 height 18
click at [343, 239] on span "shirey -0" at bounding box center [332, 239] width 25 height 11
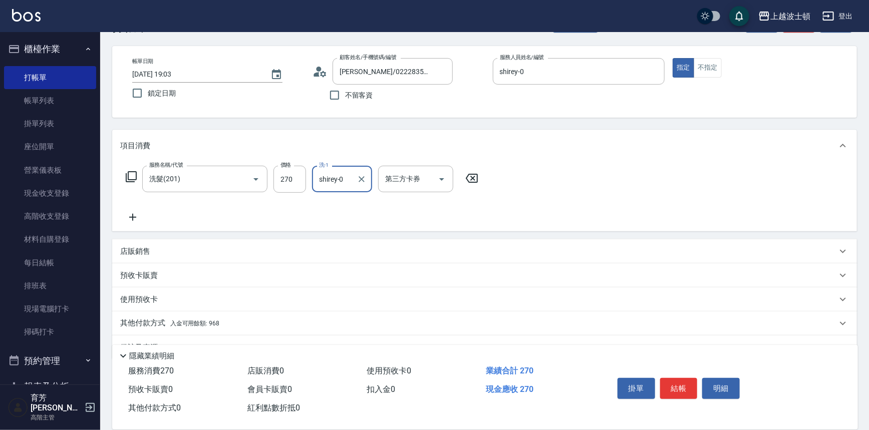
scroll to position [58, 0]
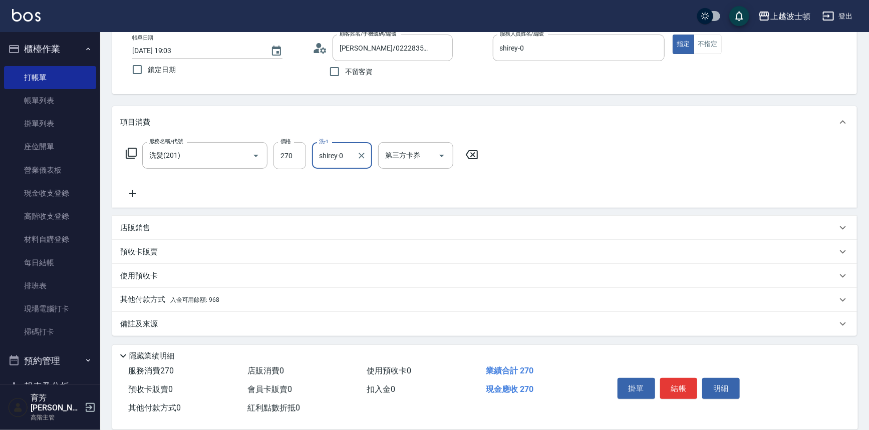
type input "shirey-0"
drag, startPoint x: 215, startPoint y: 302, endPoint x: 225, endPoint y: 316, distance: 17.4
click at [216, 301] on span "入金可用餘額: 968" at bounding box center [194, 300] width 49 height 7
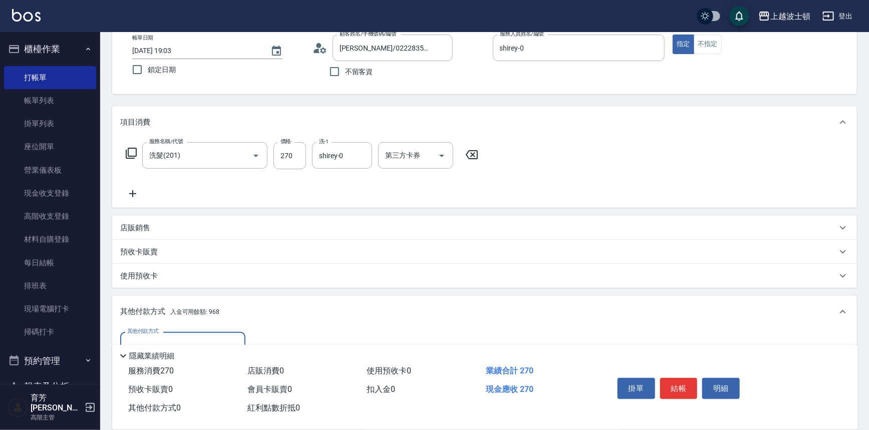
scroll to position [0, 0]
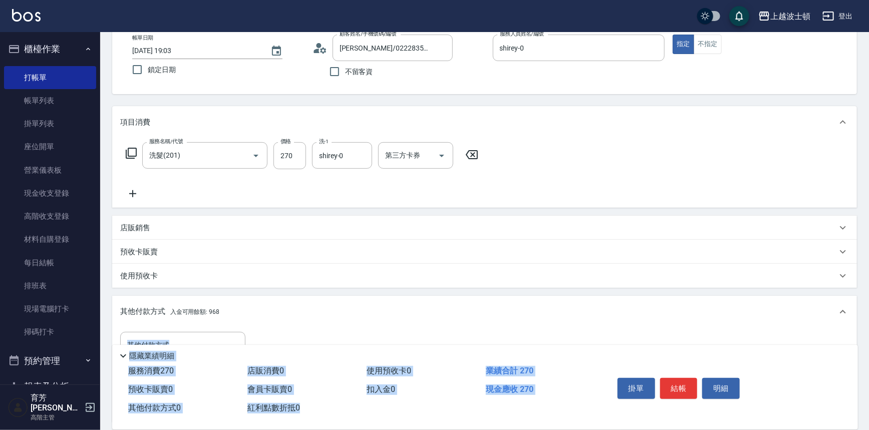
drag, startPoint x: 869, startPoint y: 235, endPoint x: 847, endPoint y: 371, distance: 137.4
click at [847, 371] on div "Key In 打帳單 上一筆訂單:#27 帳單速查 結帳前確認明細 連續打單結帳 掛單 結帳 明細 帳單日期 [DATE] 19:03 鎖定日期 顧客姓名/手…" at bounding box center [484, 261] width 769 height 575
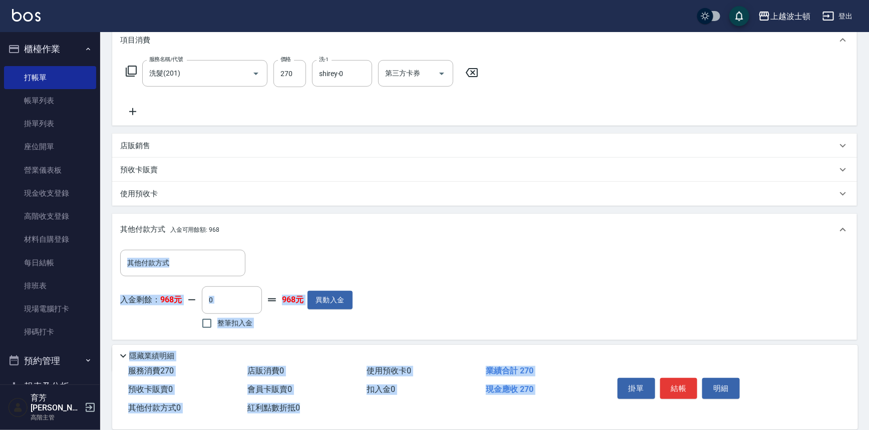
click at [401, 245] on div "其他付款方式 入金可用餘額: 968" at bounding box center [484, 230] width 745 height 32
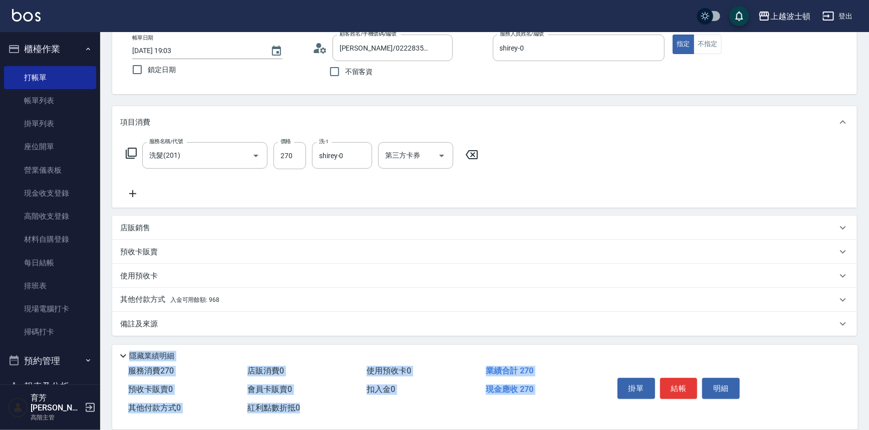
scroll to position [58, 0]
click at [220, 300] on div "其他付款方式 入金可用餘額: 968" at bounding box center [478, 300] width 717 height 11
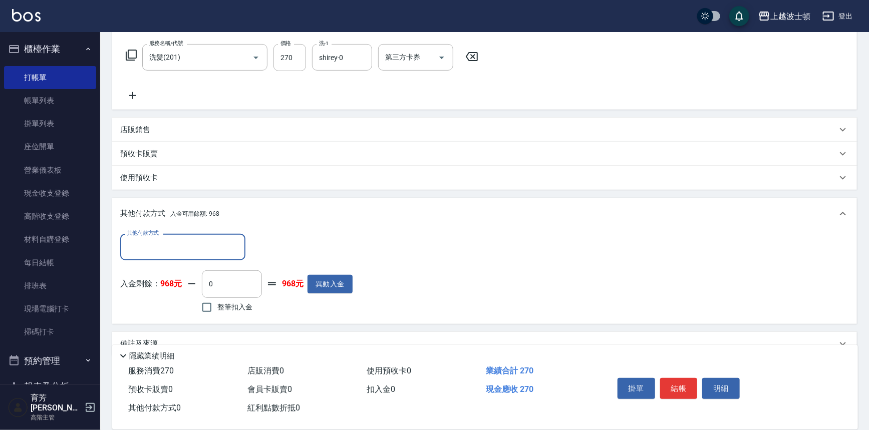
scroll to position [175, 0]
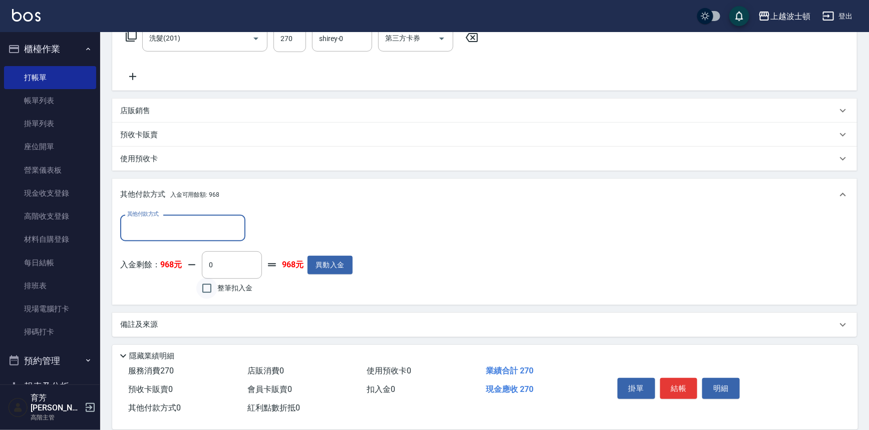
click at [215, 282] on input "整筆扣入金" at bounding box center [206, 288] width 21 height 21
checkbox input "true"
type input "270"
click at [679, 387] on button "結帳" at bounding box center [679, 388] width 38 height 21
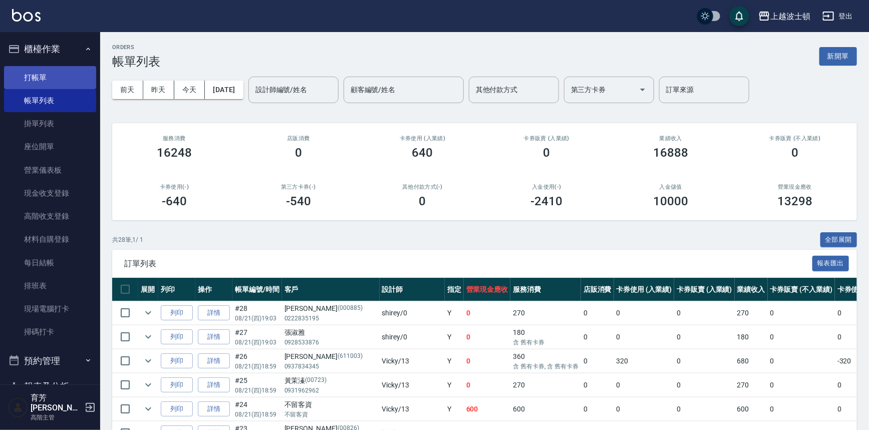
click at [35, 70] on link "打帳單" at bounding box center [50, 77] width 92 height 23
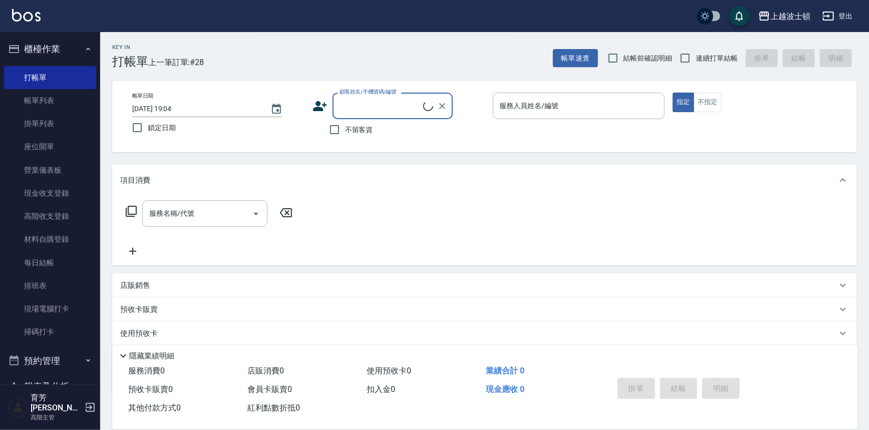
click at [355, 93] on label "顧客姓名/手機號碼/編號" at bounding box center [368, 92] width 57 height 8
click at [355, 97] on input "顧客姓名/手機號碼/編號" at bounding box center [380, 106] width 86 height 18
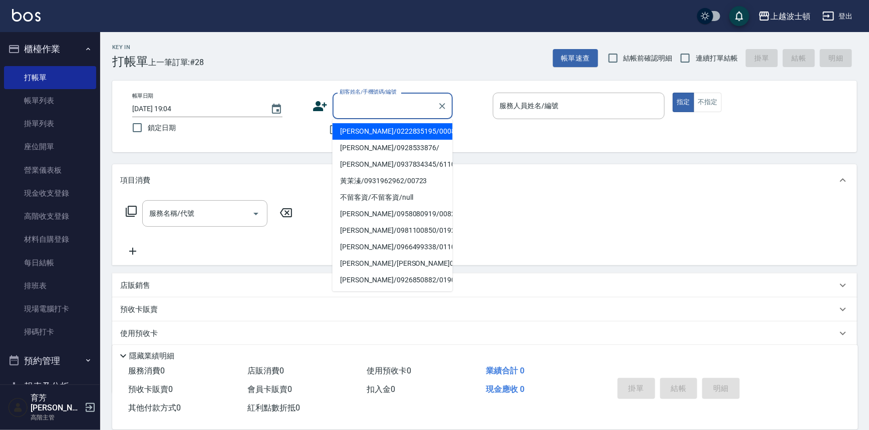
click at [356, 103] on input "顧客姓名/手機號碼/編號" at bounding box center [385, 106] width 96 height 18
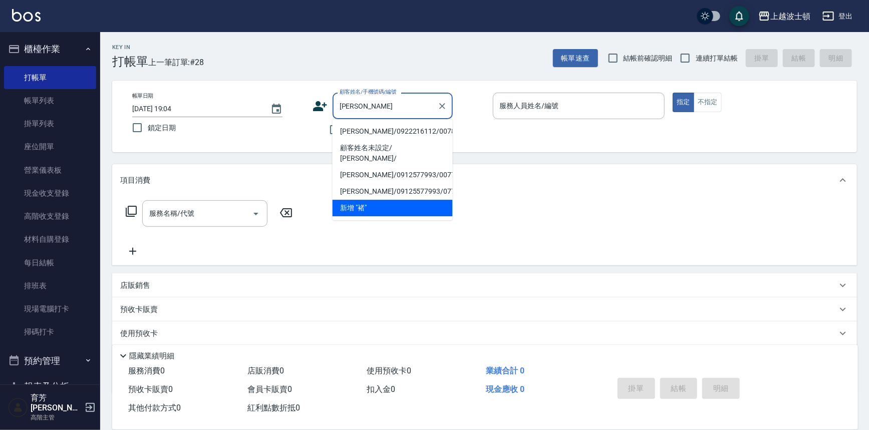
click at [393, 131] on li "[PERSON_NAME]/0922216112/0078101" at bounding box center [393, 131] width 120 height 17
type input "[PERSON_NAME]/0922216112/0078101"
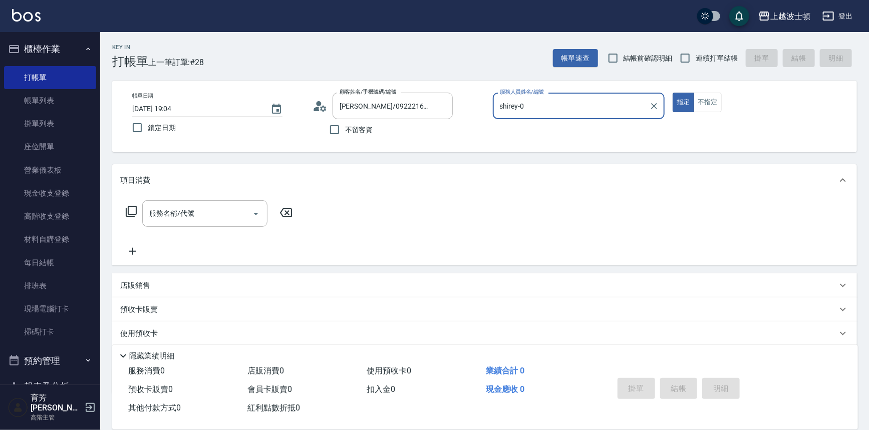
type input "shirey-0"
click at [133, 209] on icon at bounding box center [131, 211] width 12 height 12
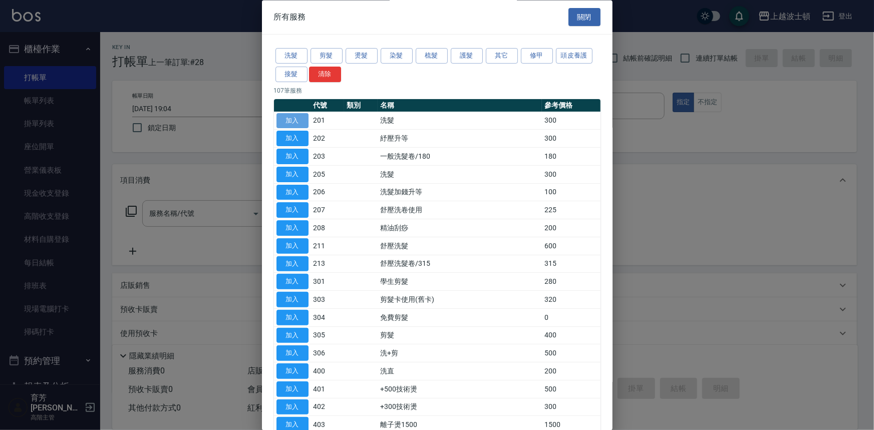
click at [289, 119] on button "加入" at bounding box center [292, 121] width 32 height 16
type input "洗髮(201)"
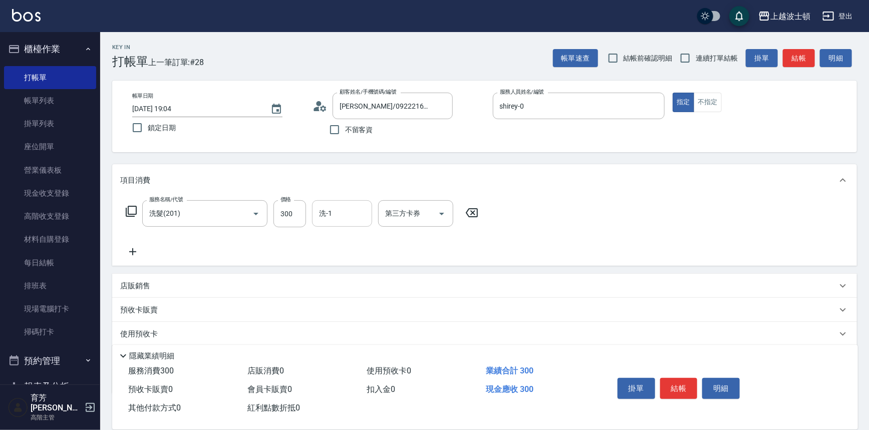
click at [332, 207] on input "洗-1" at bounding box center [342, 214] width 51 height 18
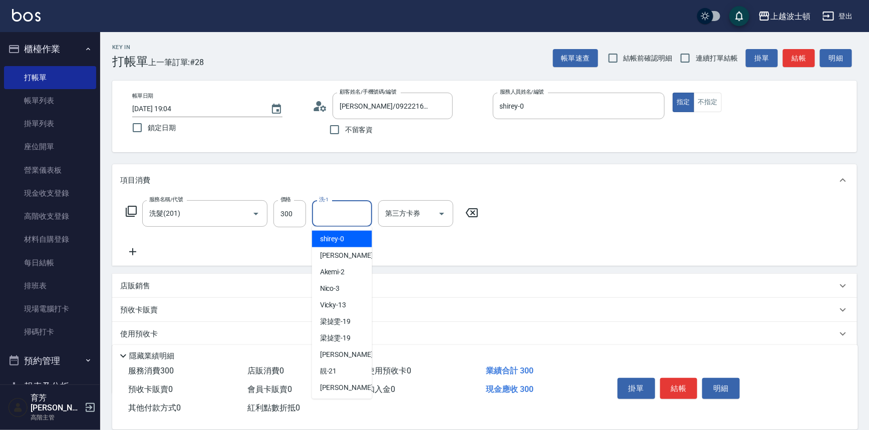
click at [338, 235] on span "shirey -0" at bounding box center [332, 239] width 25 height 11
type input "shirey-0"
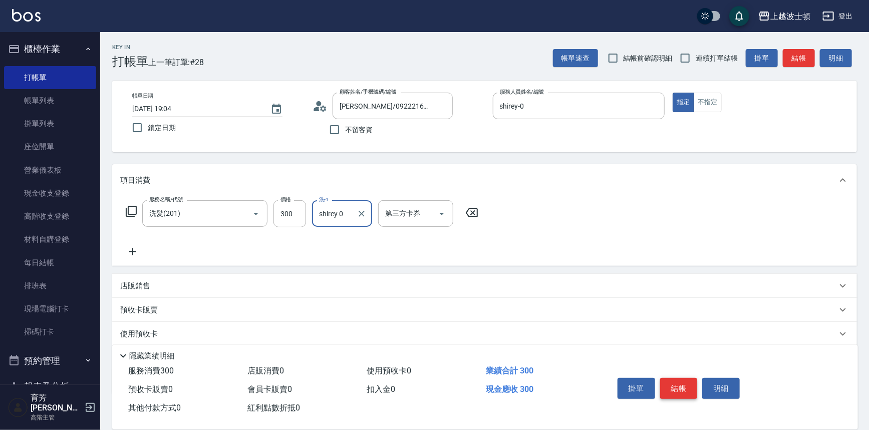
click at [675, 383] on button "結帳" at bounding box center [679, 388] width 38 height 21
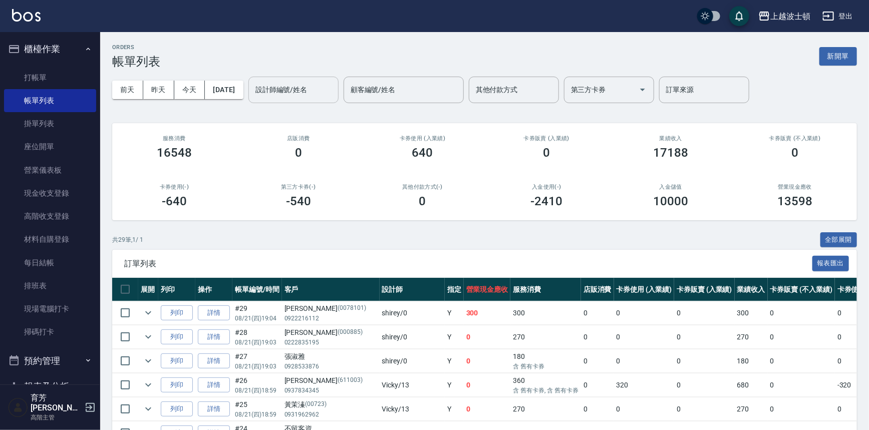
click at [299, 95] on input "設計師編號/姓名" at bounding box center [293, 90] width 81 height 18
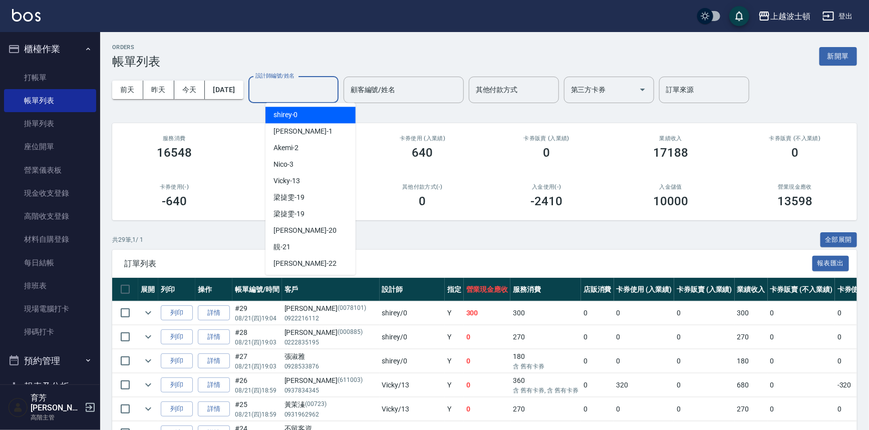
click at [301, 115] on div "shirey -0" at bounding box center [310, 115] width 90 height 17
type input "shirey-0"
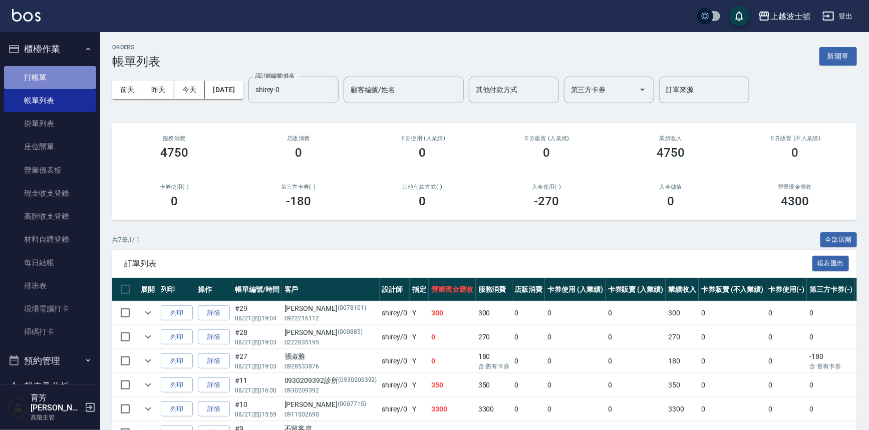
click at [64, 80] on link "打帳單" at bounding box center [50, 77] width 92 height 23
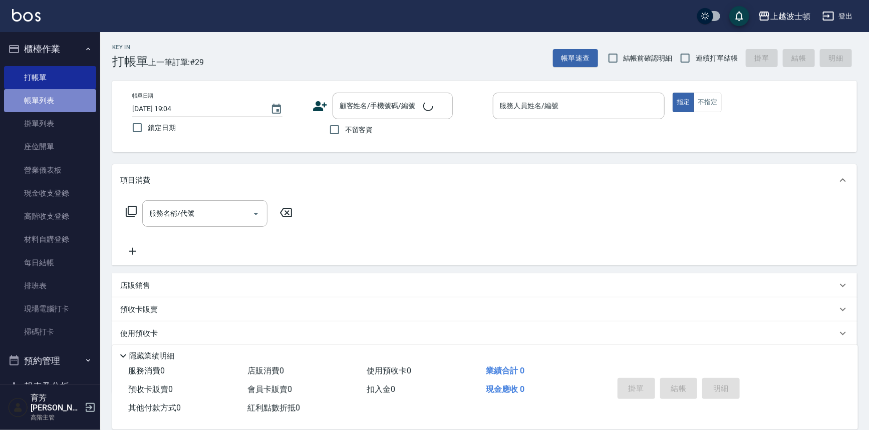
click at [67, 95] on link "帳單列表" at bounding box center [50, 100] width 92 height 23
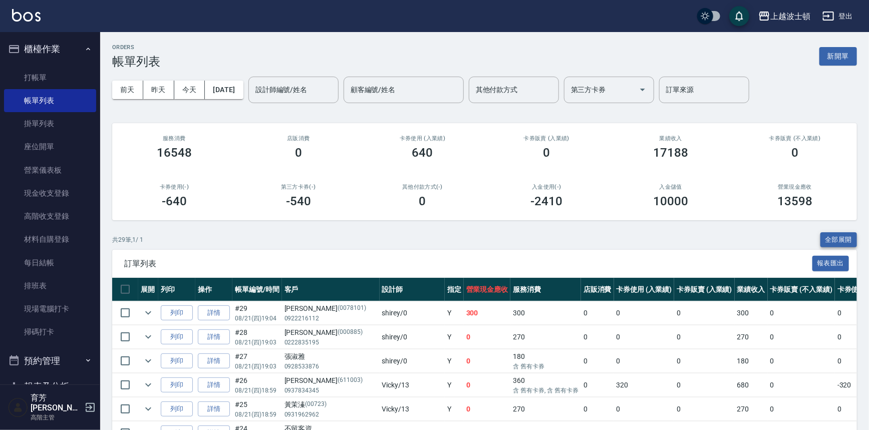
click at [848, 236] on button "全部展開" at bounding box center [838, 240] width 37 height 16
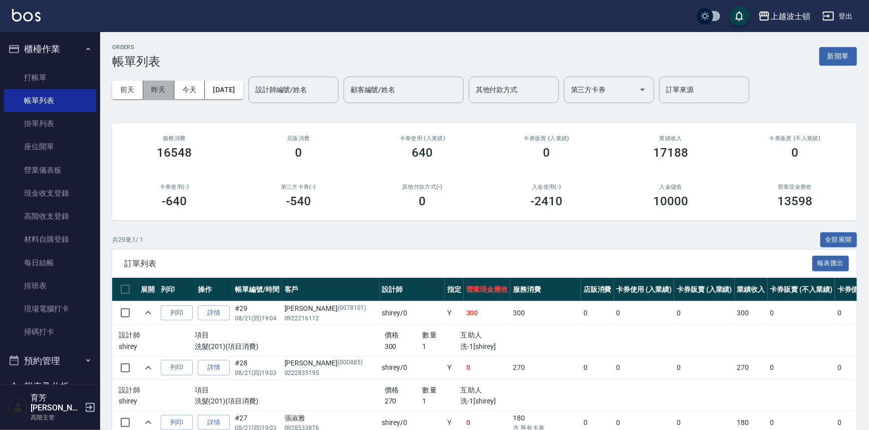
click at [154, 81] on button "昨天" at bounding box center [158, 90] width 31 height 19
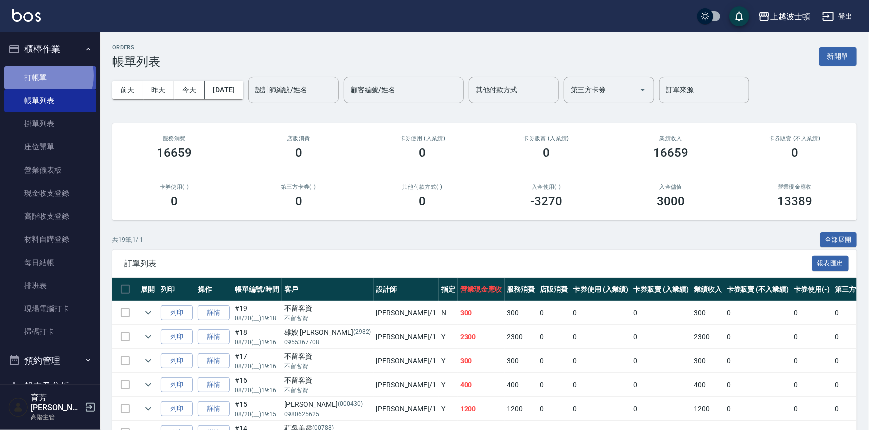
click at [45, 75] on link "打帳單" at bounding box center [50, 77] width 92 height 23
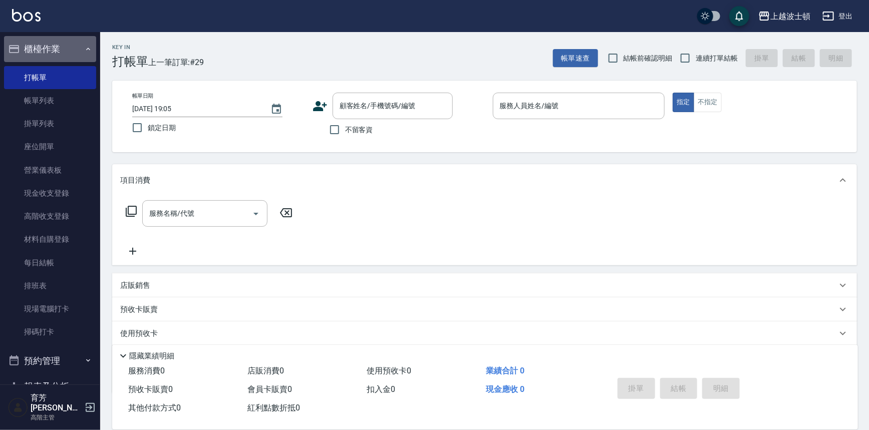
click at [55, 54] on button "櫃檯作業" at bounding box center [50, 49] width 92 height 26
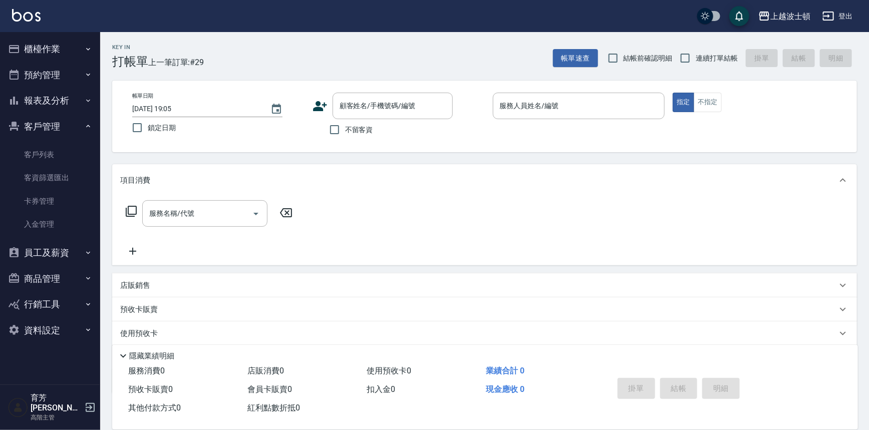
click at [58, 125] on button "客戶管理" at bounding box center [50, 127] width 92 height 26
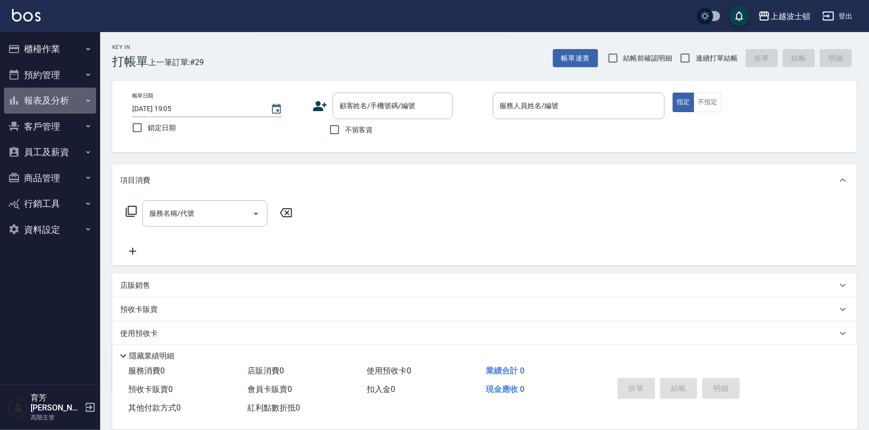
click at [61, 107] on button "報表及分析" at bounding box center [50, 101] width 92 height 26
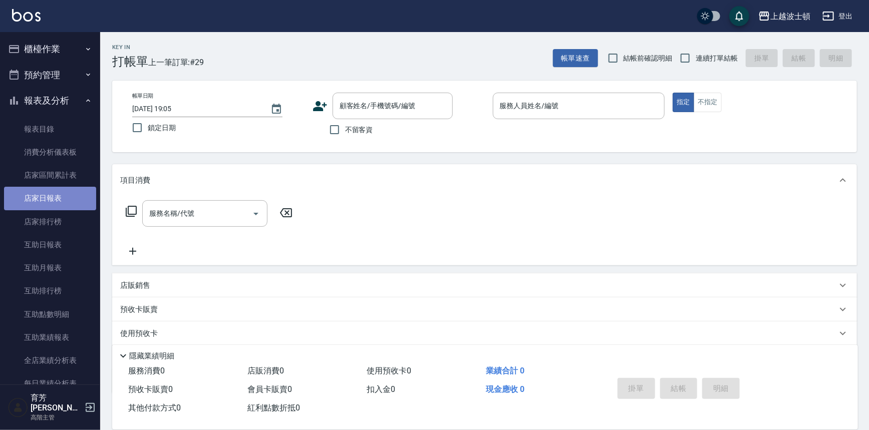
click at [56, 199] on link "店家日報表" at bounding box center [50, 198] width 92 height 23
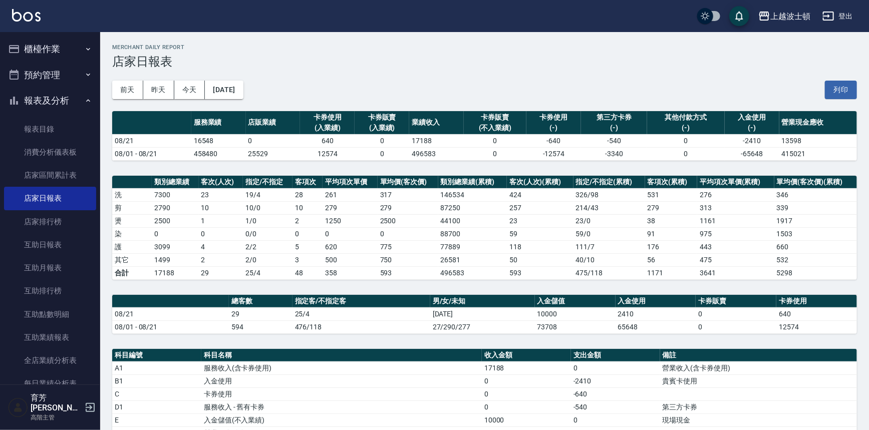
scroll to position [190, 0]
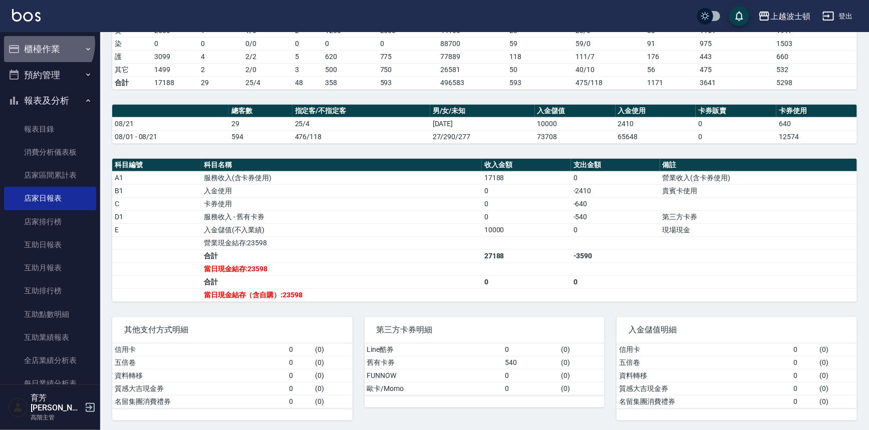
click at [44, 44] on button "櫃檯作業" at bounding box center [50, 49] width 92 height 26
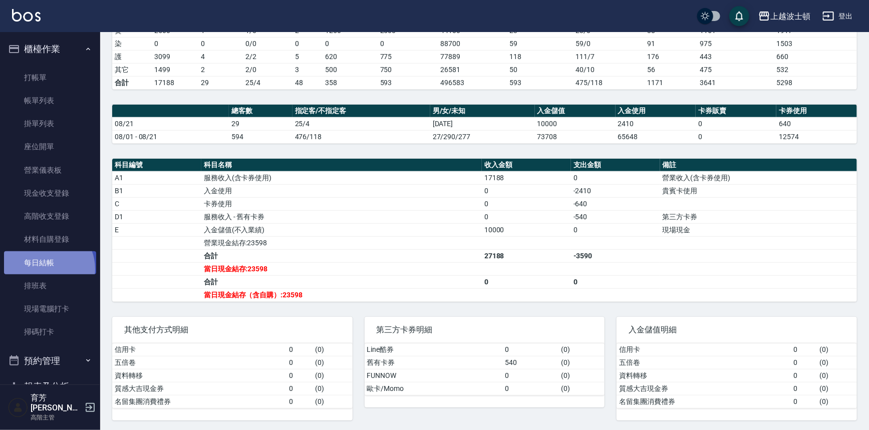
click at [42, 269] on link "每日結帳" at bounding box center [50, 262] width 92 height 23
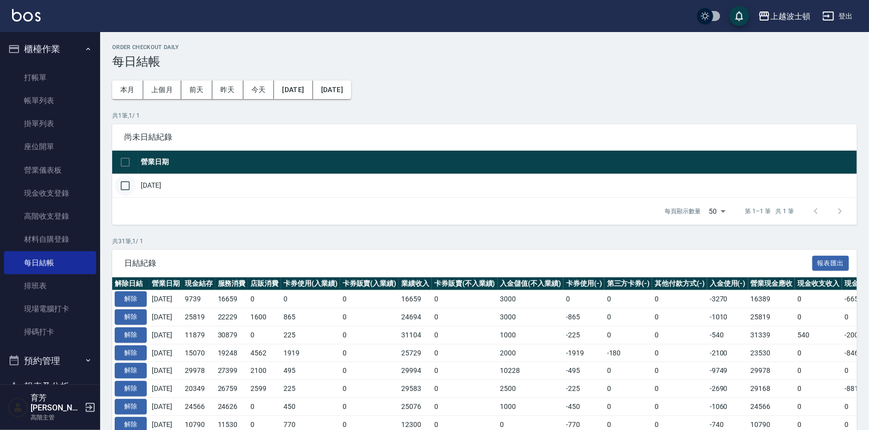
click at [127, 185] on input "checkbox" at bounding box center [125, 185] width 21 height 21
checkbox input "true"
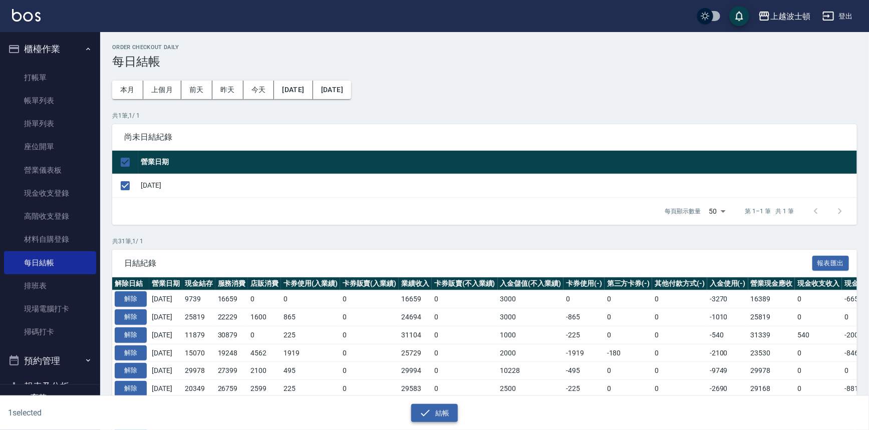
click at [442, 408] on button "結帳" at bounding box center [434, 413] width 47 height 19
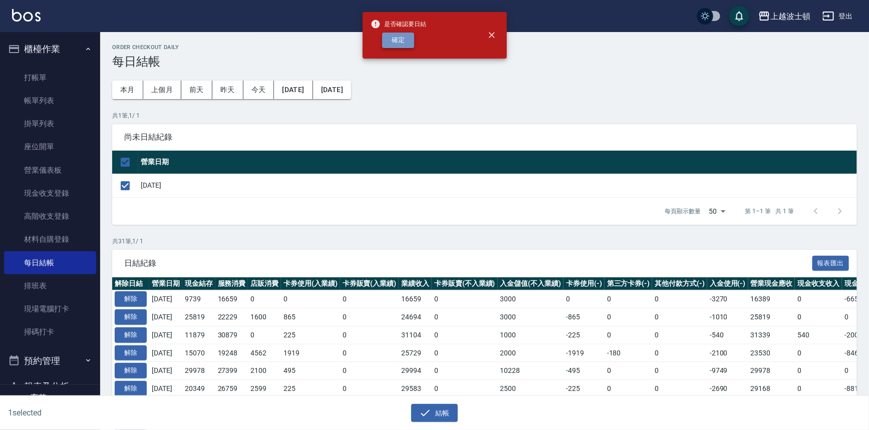
click at [407, 43] on button "確定" at bounding box center [398, 41] width 32 height 16
checkbox input "false"
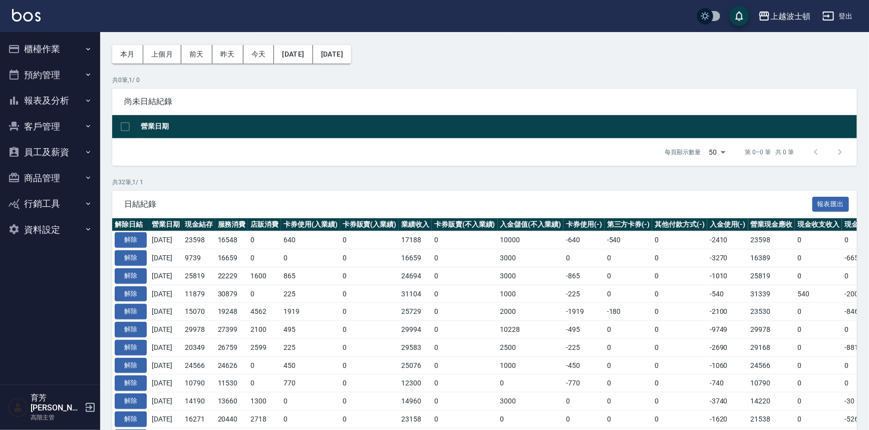
scroll to position [40, 0]
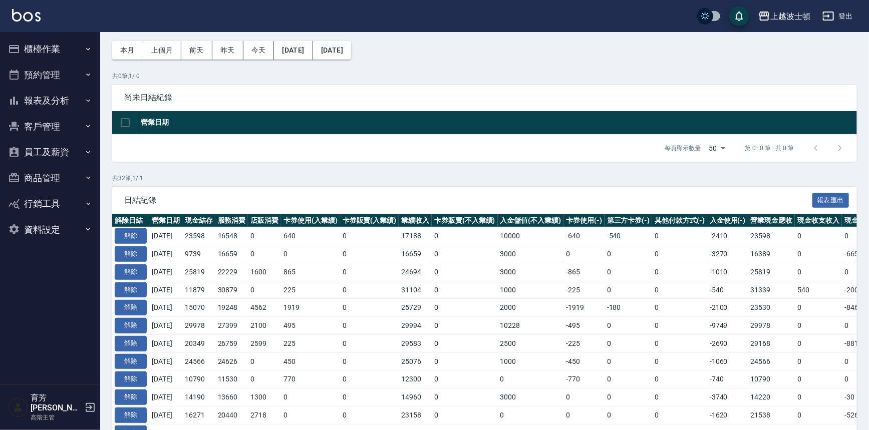
drag, startPoint x: 826, startPoint y: 223, endPoint x: 413, endPoint y: 79, distance: 438.2
click at [413, 79] on p "共 0 筆, 1 / 0" at bounding box center [484, 76] width 745 height 9
click at [55, 151] on button "員工及薪資" at bounding box center [50, 152] width 92 height 26
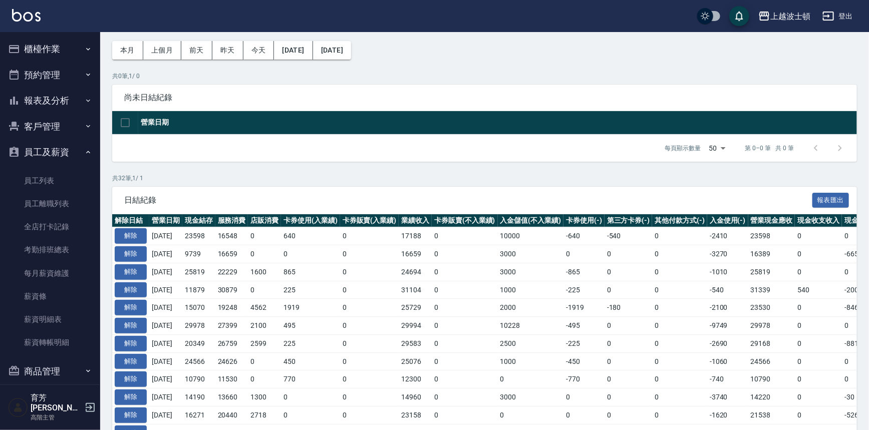
click at [54, 144] on button "員工及薪資" at bounding box center [50, 152] width 92 height 26
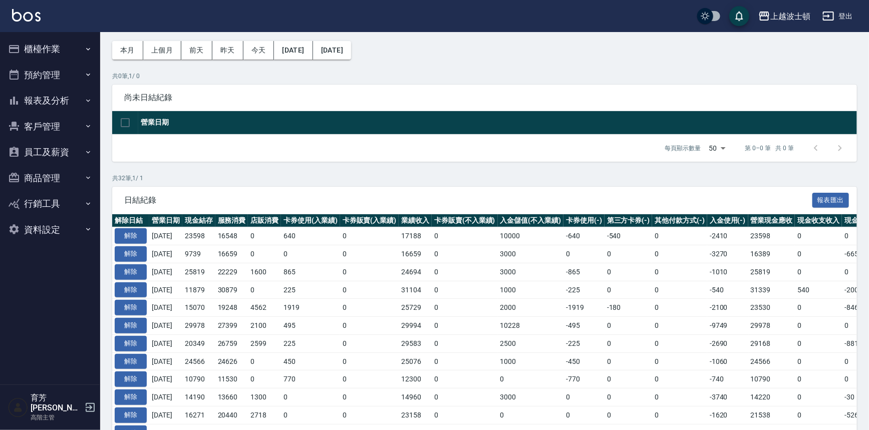
click at [51, 104] on button "報表及分析" at bounding box center [50, 101] width 92 height 26
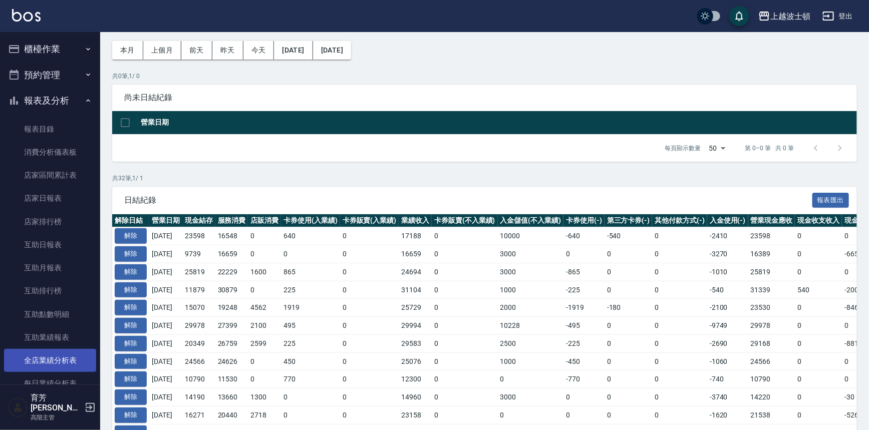
click at [52, 362] on link "全店業績分析表" at bounding box center [50, 360] width 92 height 23
